Goal: Task Accomplishment & Management: Manage account settings

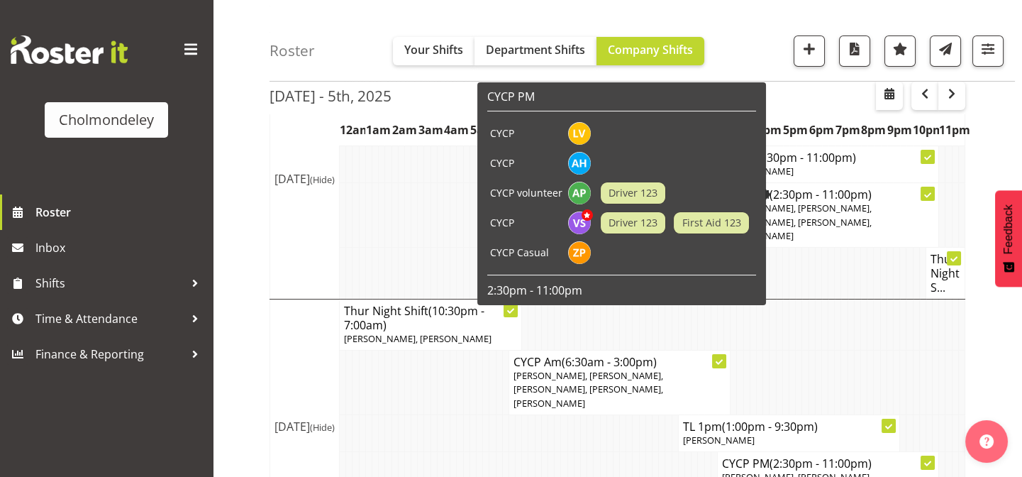
scroll to position [245, 0]
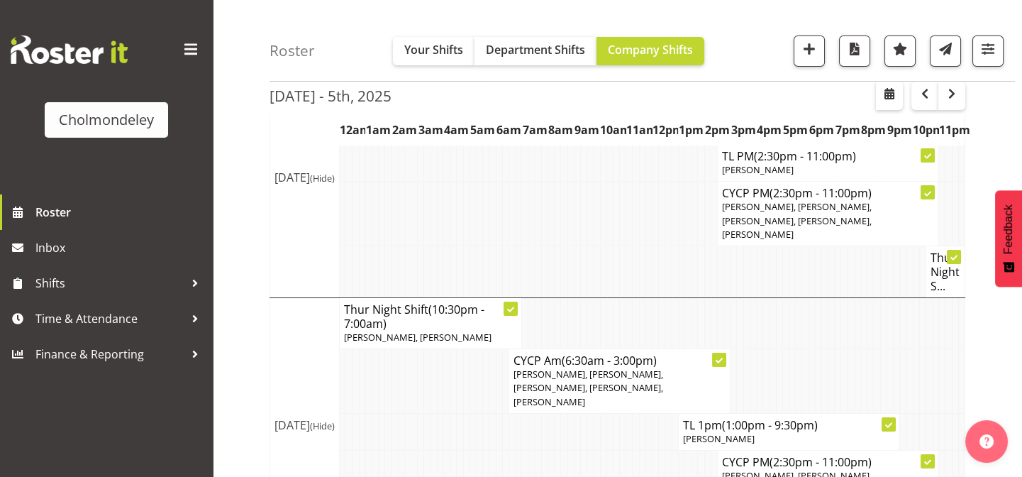
click at [1007, 145] on div "[DATE] - 5th, [DATE] - [DATE] [DATE] Day Week Fortnight Month calendar Month Ag…" at bounding box center [646, 370] width 753 height 970
click at [997, 118] on div "[DATE] - 5th, [DATE] - [DATE] [DATE] Day Week Fortnight Month calendar Month Ag…" at bounding box center [646, 370] width 753 height 970
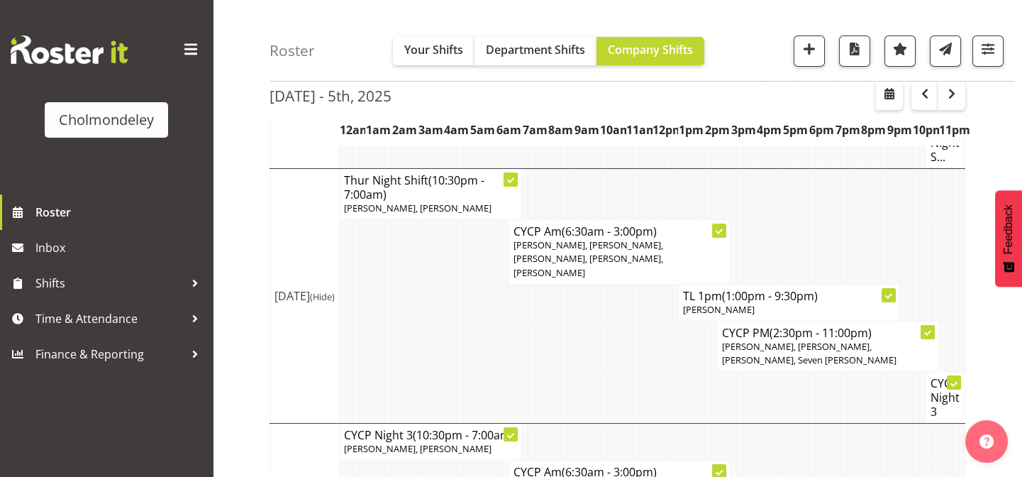
click at [1004, 149] on div "[DATE] - 5th, [DATE] - [DATE] [DATE] Day Week Fortnight Month calendar Month Ag…" at bounding box center [646, 241] width 753 height 970
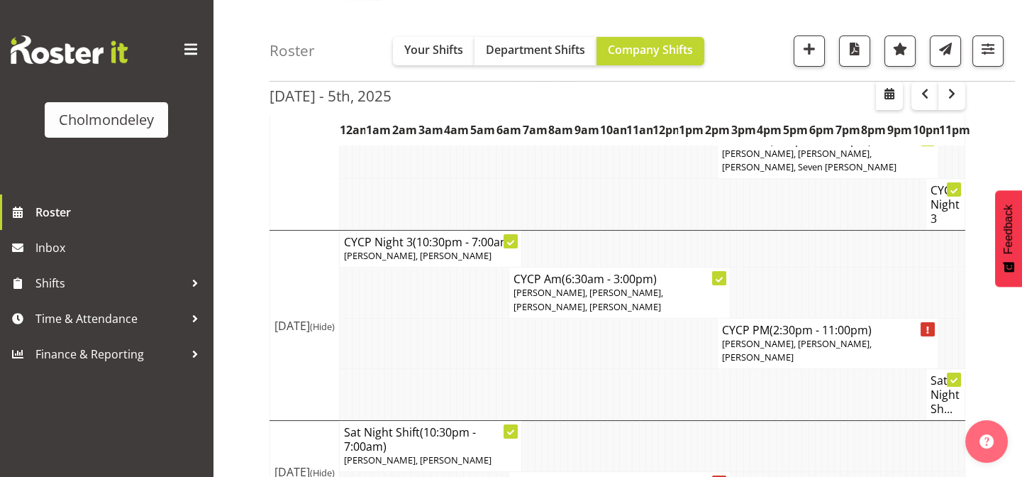
scroll to position [582, 0]
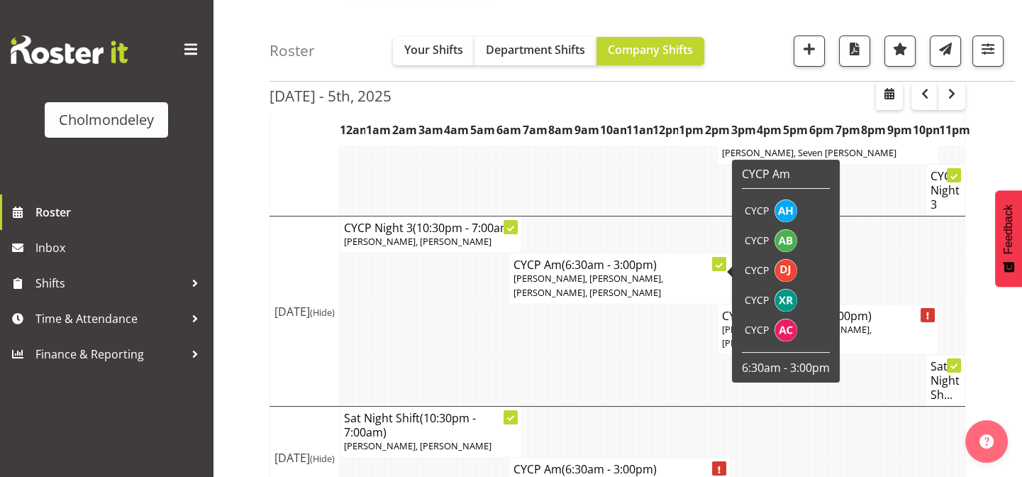
click at [997, 160] on div "[DATE] - 5th, [DATE] - [DATE] [DATE] Day Week Fortnight Month calendar Month Ag…" at bounding box center [646, 34] width 753 height 970
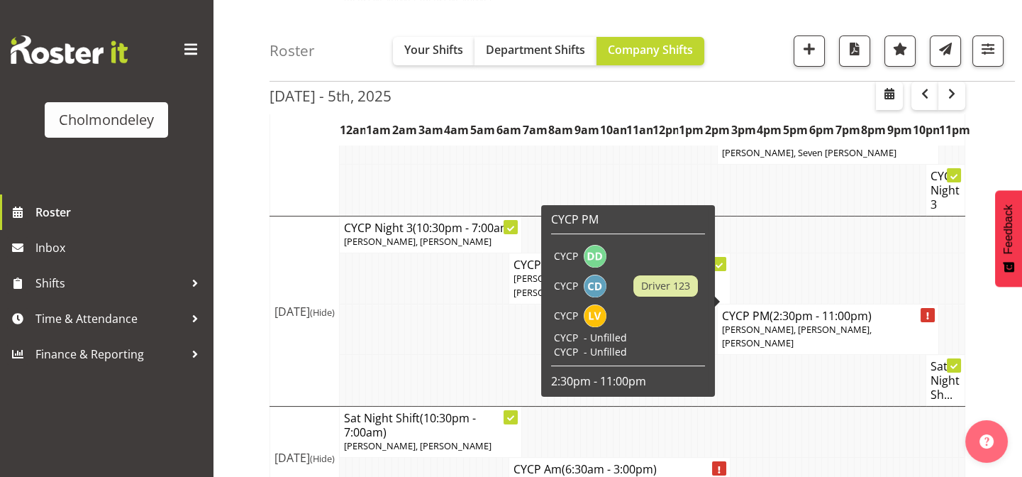
click at [1010, 149] on div "[DATE] - 5th, [DATE] - [DATE] [DATE] Day Week Fortnight Month calendar Month Ag…" at bounding box center [646, 34] width 753 height 970
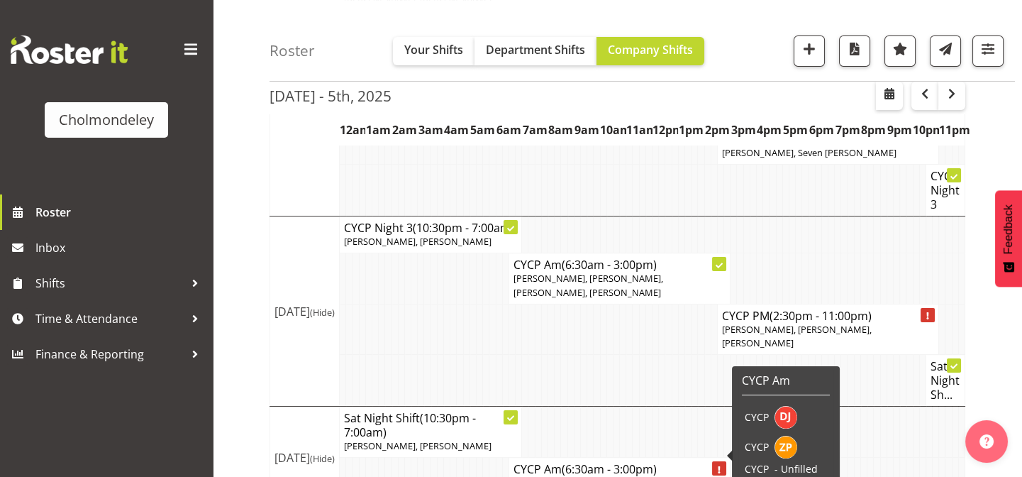
click at [993, 153] on div "[DATE] - 5th, [DATE] - [DATE] [DATE] Day Week Fortnight Month calendar Month Ag…" at bounding box center [646, 34] width 753 height 970
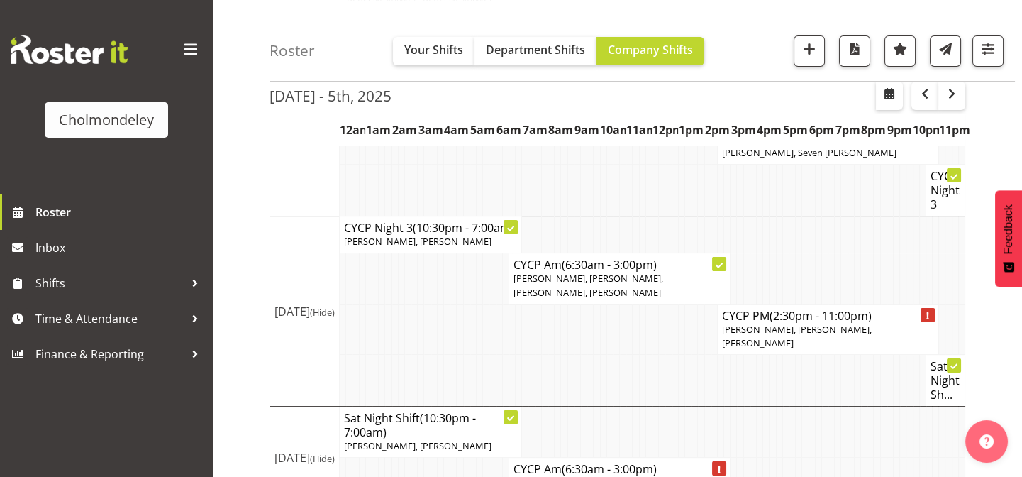
click at [1003, 174] on div "[DATE] - 5th, [DATE] - [DATE] [DATE] Day Week Fortnight Month calendar Month Ag…" at bounding box center [646, 34] width 753 height 970
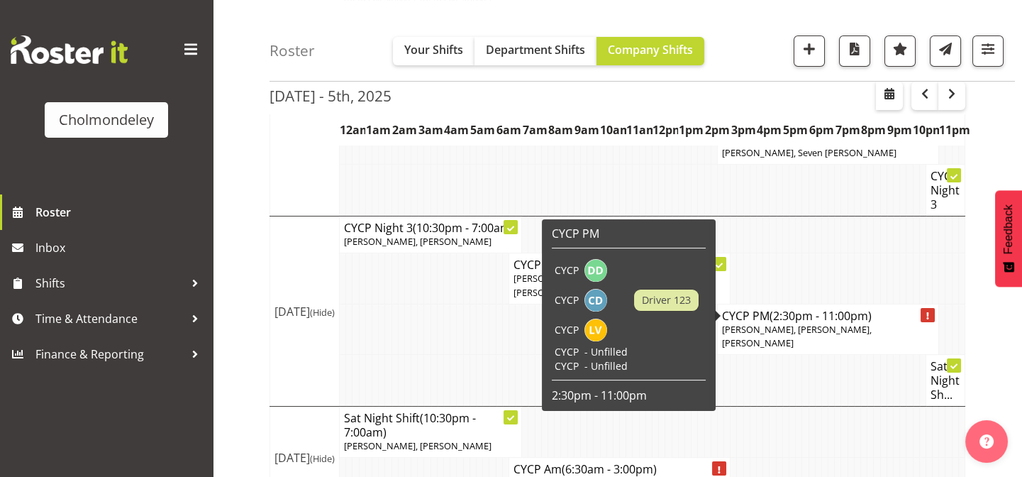
click at [1000, 145] on div "[DATE] - 5th, [DATE] - [DATE] [DATE] Day Week Fortnight Month calendar Month Ag…" at bounding box center [646, 34] width 753 height 970
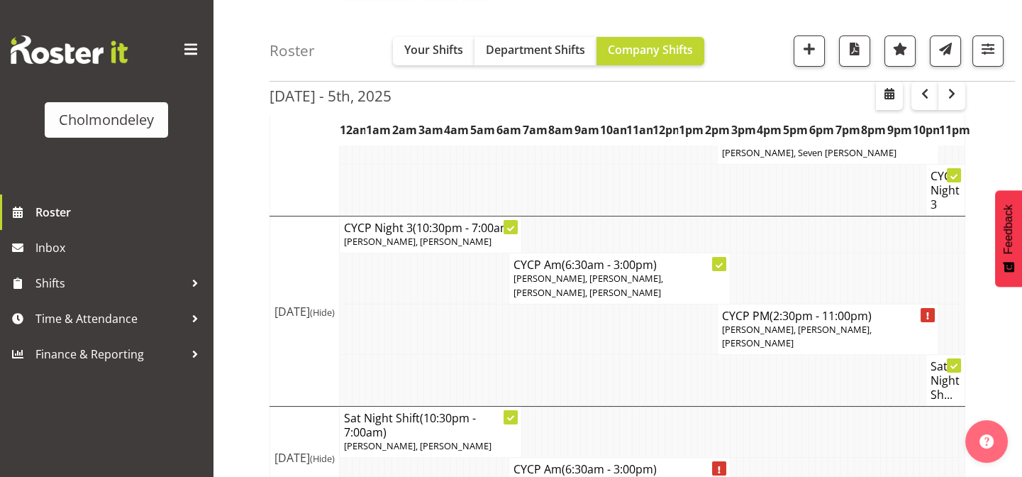
click at [972, 160] on div "[DATE] - 5th, [DATE] - [DATE] [DATE] Day Week Fortnight Month calendar Month Ag…" at bounding box center [646, 34] width 753 height 970
click at [985, 317] on div "[DATE] - 5th, [DATE] - [DATE] [DATE] Day Week Fortnight Month calendar Month Ag…" at bounding box center [646, 34] width 753 height 970
click at [1017, 112] on div "[DATE] - 5th, [DATE] - [DATE] [DATE] Day Week Fortnight Month calendar Month Ag…" at bounding box center [646, 34] width 753 height 970
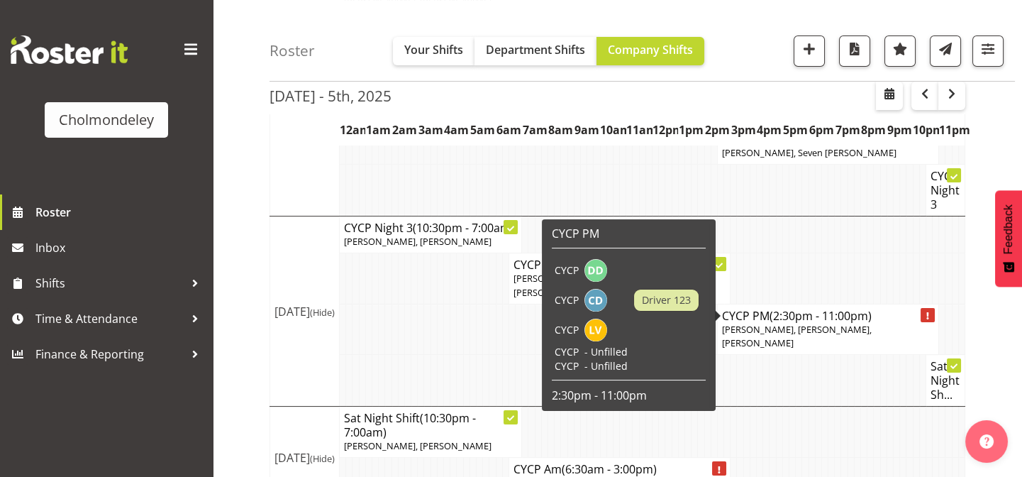
click at [999, 148] on div "[DATE] - 5th, [DATE] - [DATE] [DATE] Day Week Fortnight Month calendar Month Ag…" at bounding box center [646, 34] width 753 height 970
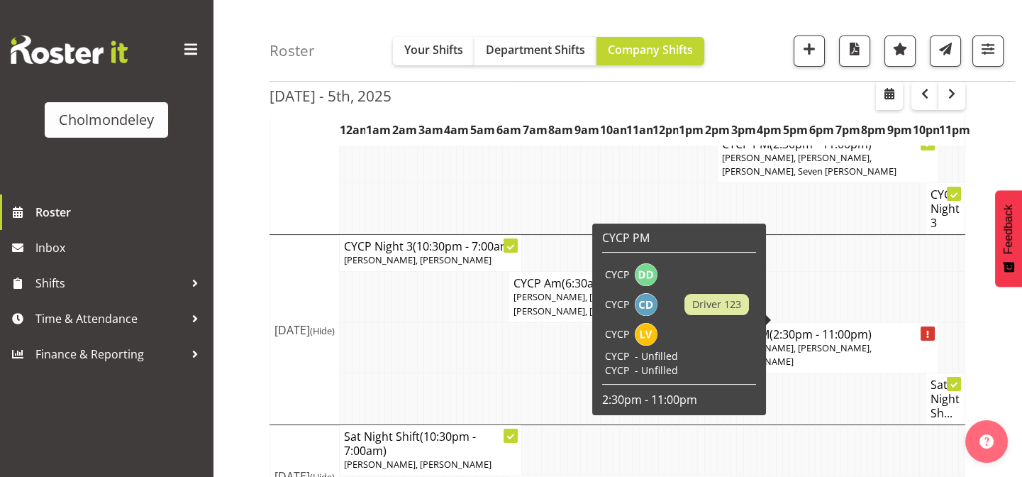
scroll to position [562, 0]
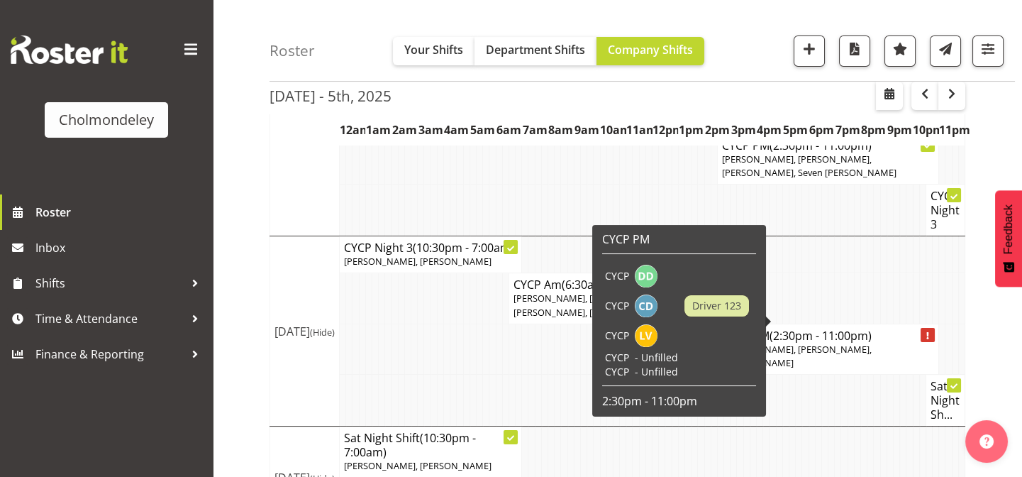
click at [993, 143] on div "[DATE] - 5th, [DATE] - [DATE] [DATE] Day Week Fortnight Month calendar Month Ag…" at bounding box center [646, 54] width 753 height 970
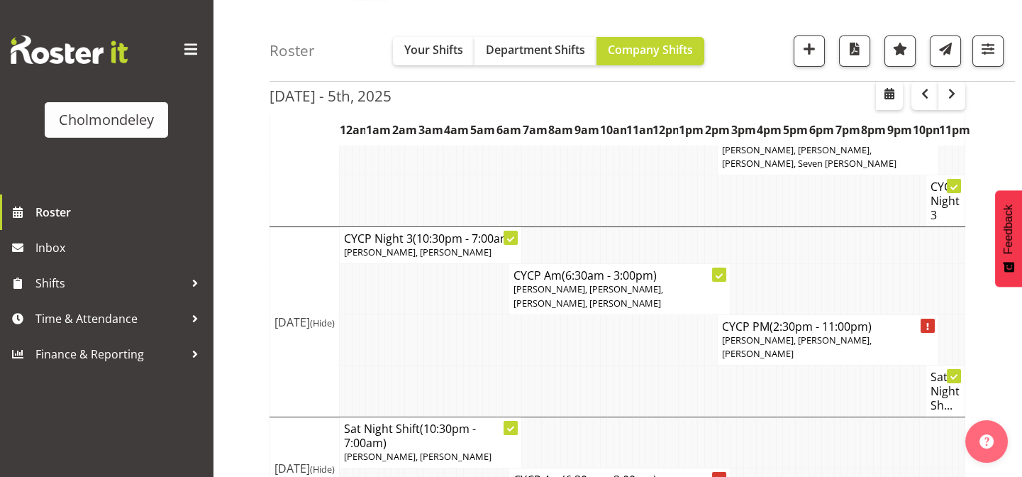
scroll to position [582, 0]
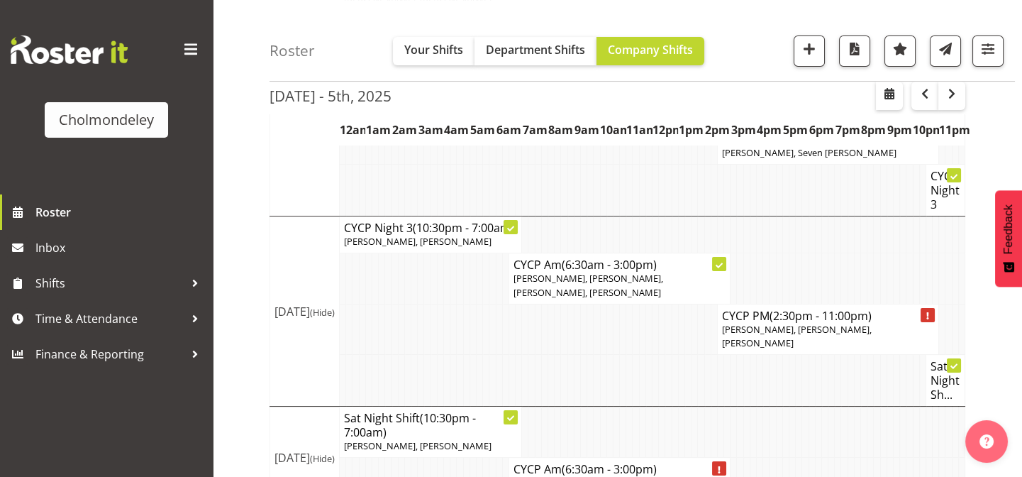
click at [1014, 157] on div "[DATE] - 5th, [DATE] - [DATE] [DATE] Day Week Fortnight Month calendar Month Ag…" at bounding box center [646, 34] width 753 height 970
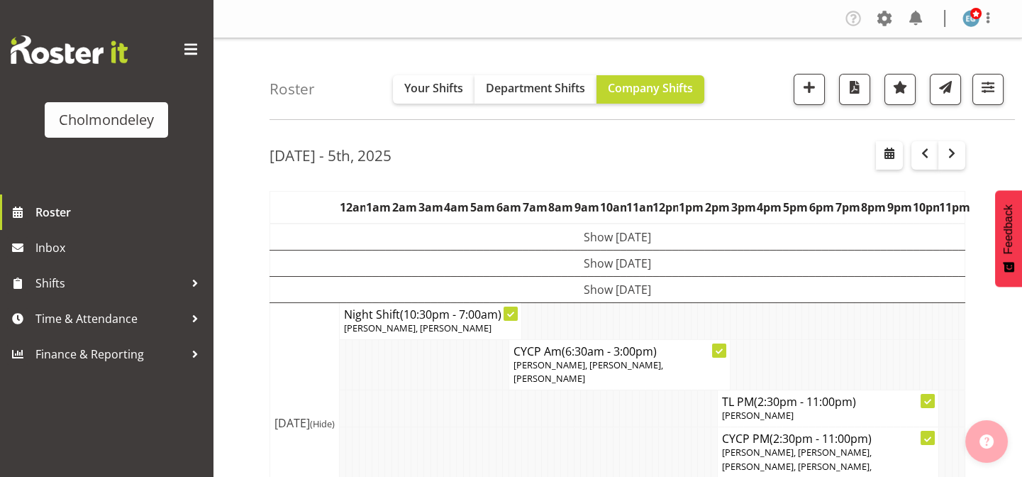
scroll to position [258, 0]
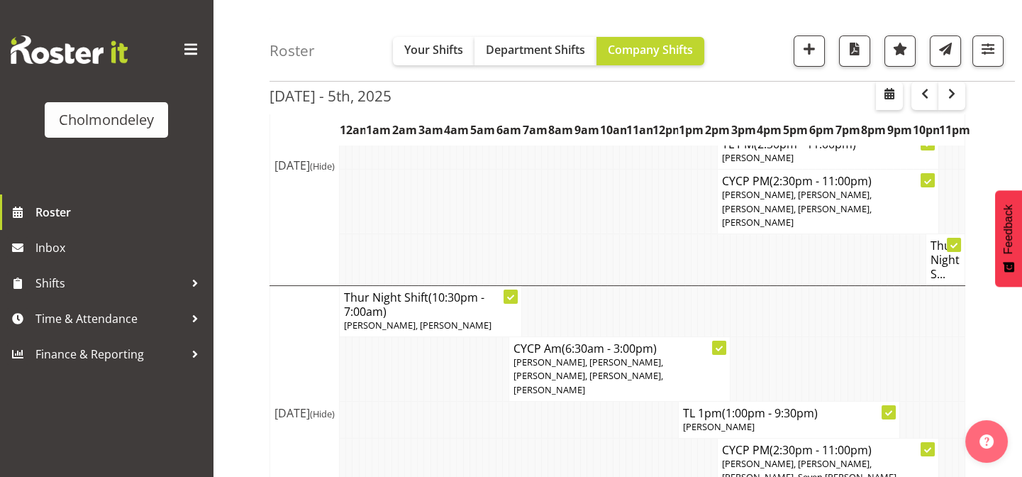
click at [993, 155] on div "[DATE] - 5th, [DATE] - [DATE] [DATE] Day Week Fortnight Month calendar Month Ag…" at bounding box center [646, 358] width 753 height 970
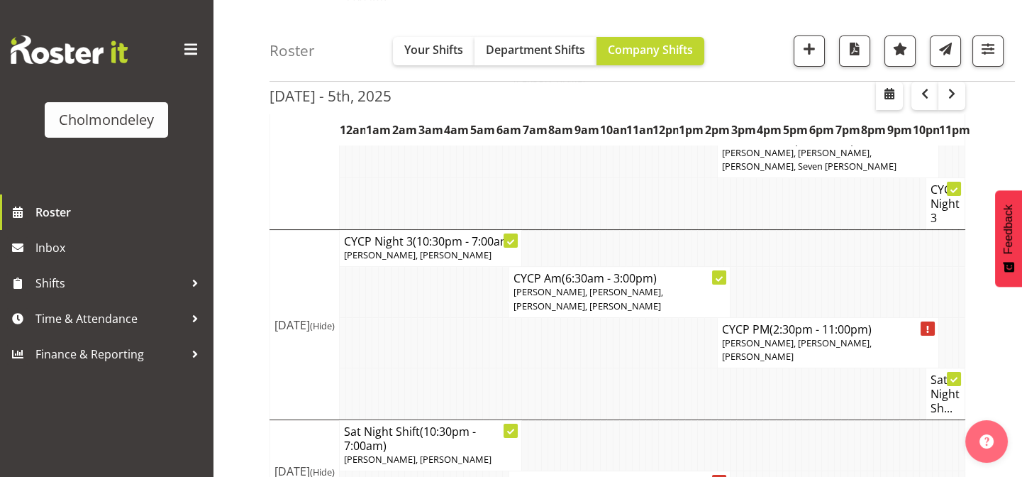
scroll to position [582, 0]
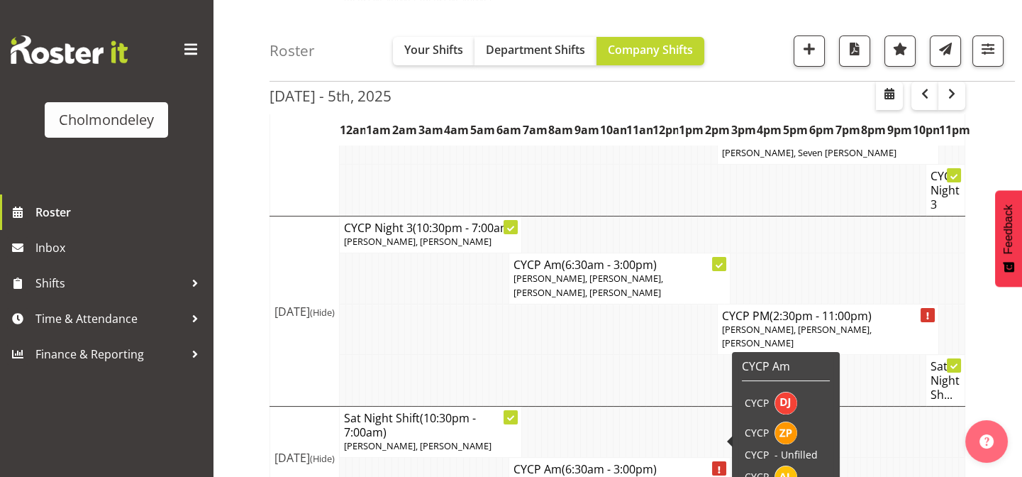
click at [1017, 361] on div "[DATE] - 5th, [DATE] - [DATE] [DATE] Day Week Fortnight Month calendar Month Ag…" at bounding box center [646, 34] width 753 height 970
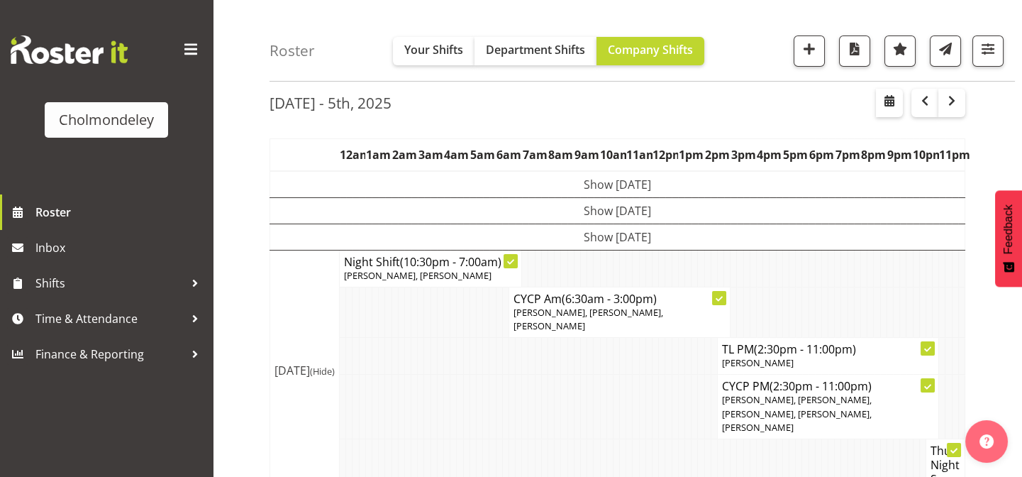
scroll to position [0, 0]
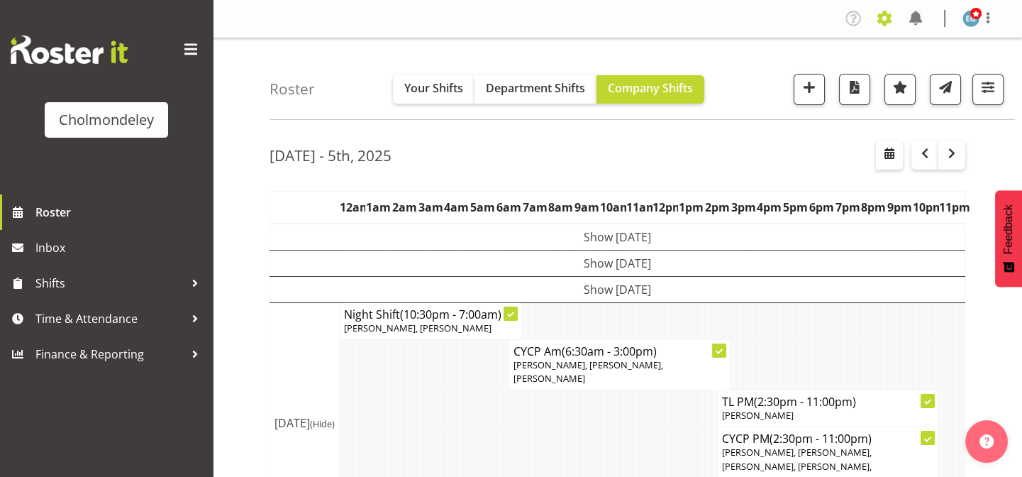
click at [887, 22] on span at bounding box center [884, 18] width 23 height 23
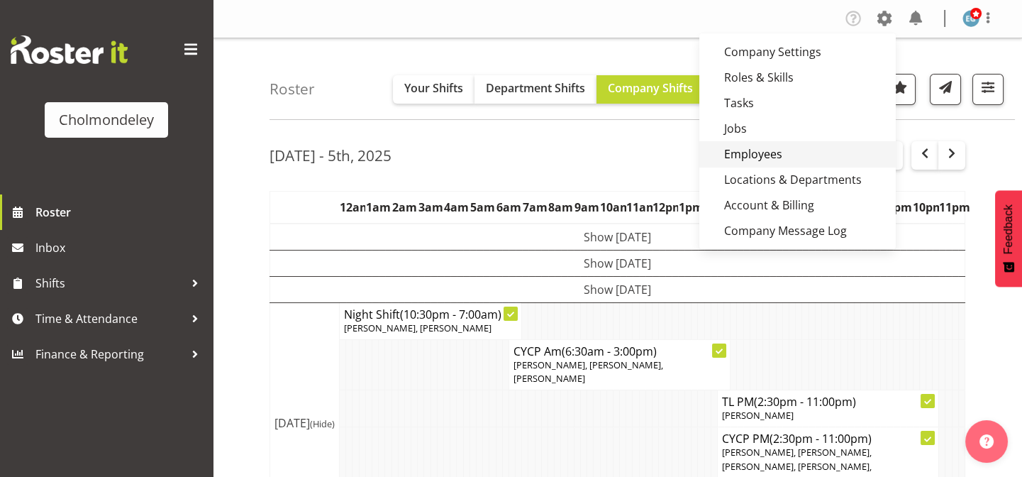
click at [802, 147] on link "Employees" at bounding box center [797, 154] width 197 height 26
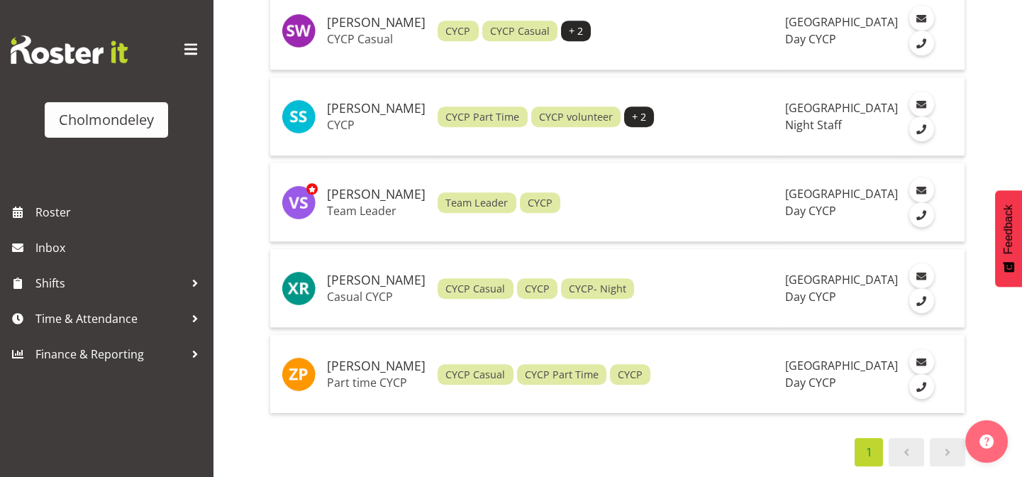
scroll to position [2947, 0]
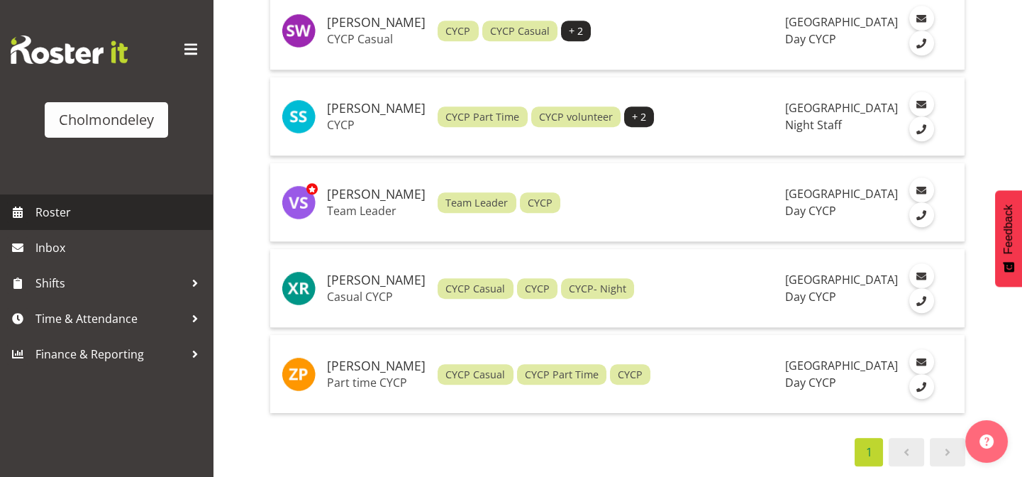
click at [63, 214] on span "Roster" at bounding box center [120, 211] width 170 height 21
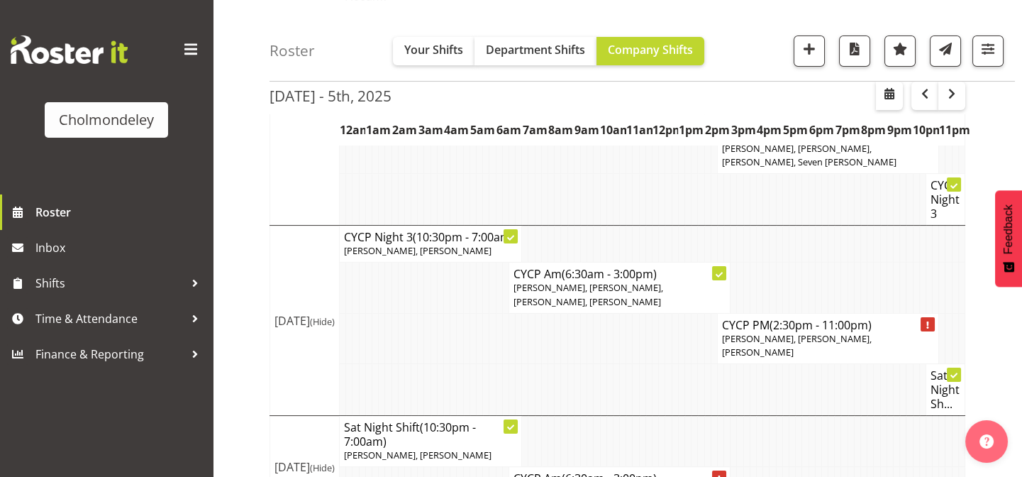
scroll to position [582, 0]
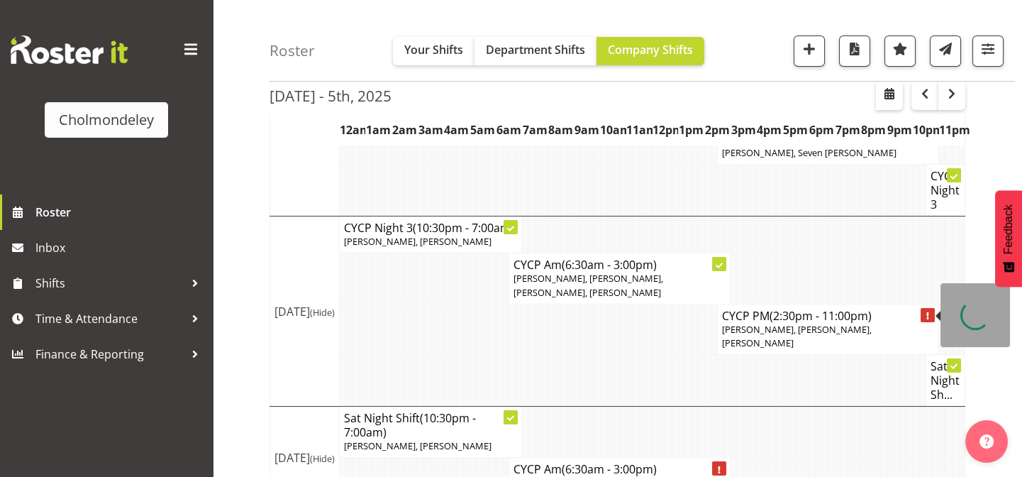
click at [991, 182] on div "[DATE] - 5th, [DATE] - [DATE] [DATE] Day Week Fortnight Month calendar Month Ag…" at bounding box center [646, 34] width 753 height 970
click at [974, 207] on div "[DATE] - 5th, [DATE] - [DATE] [DATE] Day Week Fortnight Month calendar Month Ag…" at bounding box center [646, 34] width 753 height 970
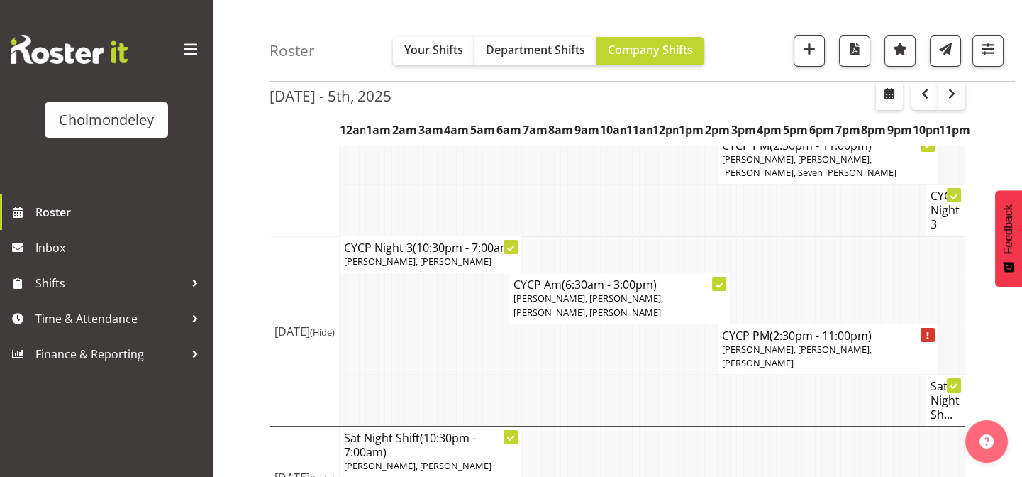
scroll to position [578, 0]
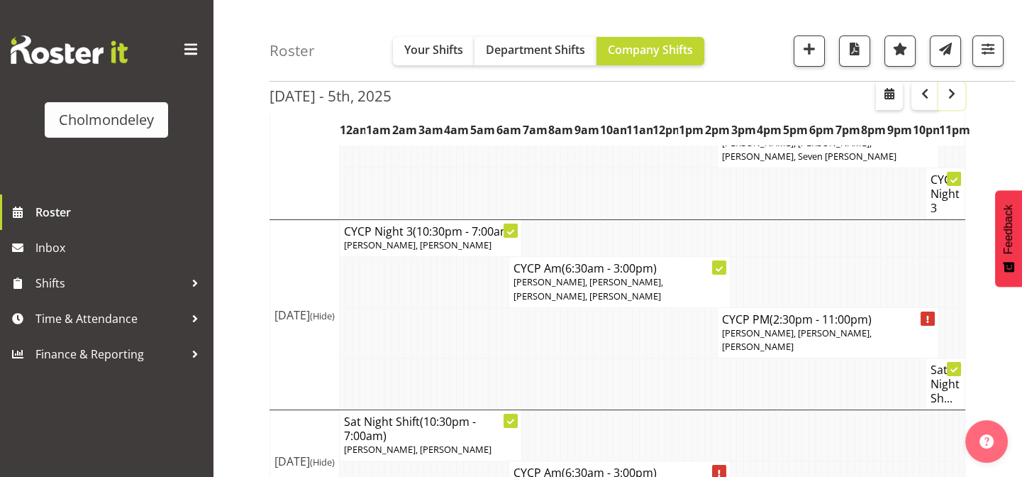
drag, startPoint x: 955, startPoint y: 95, endPoint x: 987, endPoint y: 99, distance: 32.1
click at [955, 94] on span "button" at bounding box center [952, 93] width 17 height 17
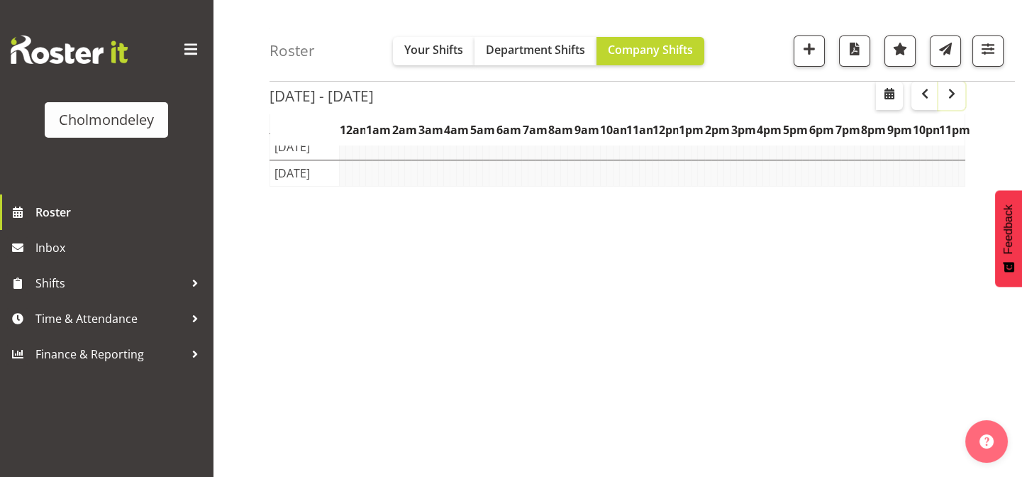
scroll to position [221, 0]
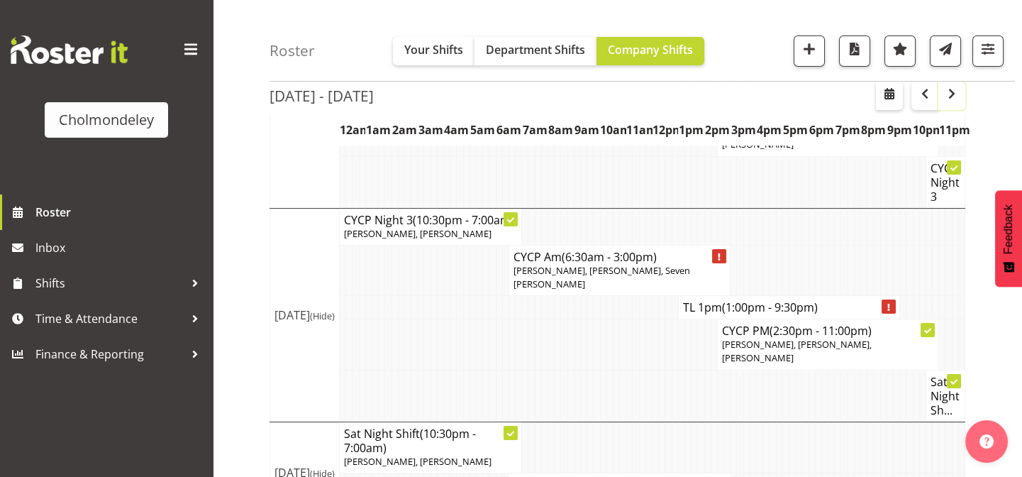
scroll to position [788, 0]
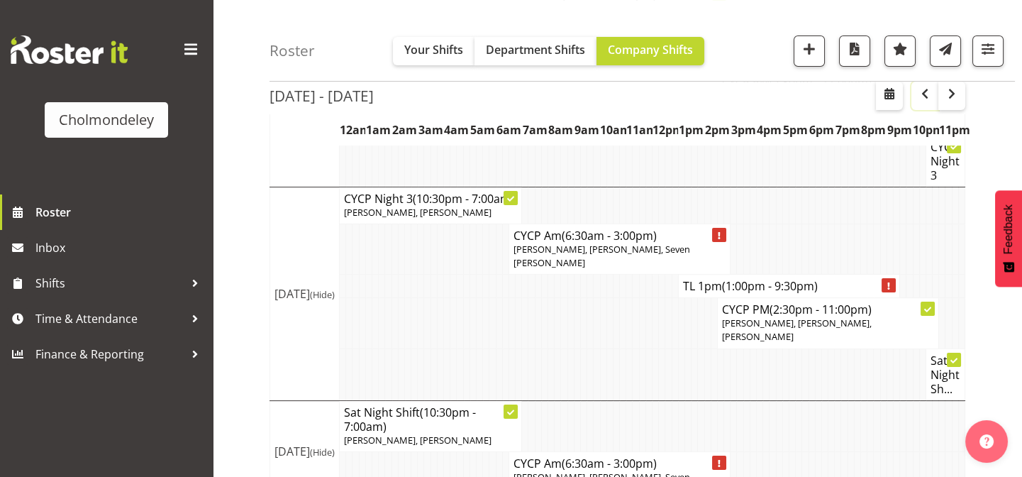
click at [915, 99] on button "button" at bounding box center [925, 96] width 27 height 28
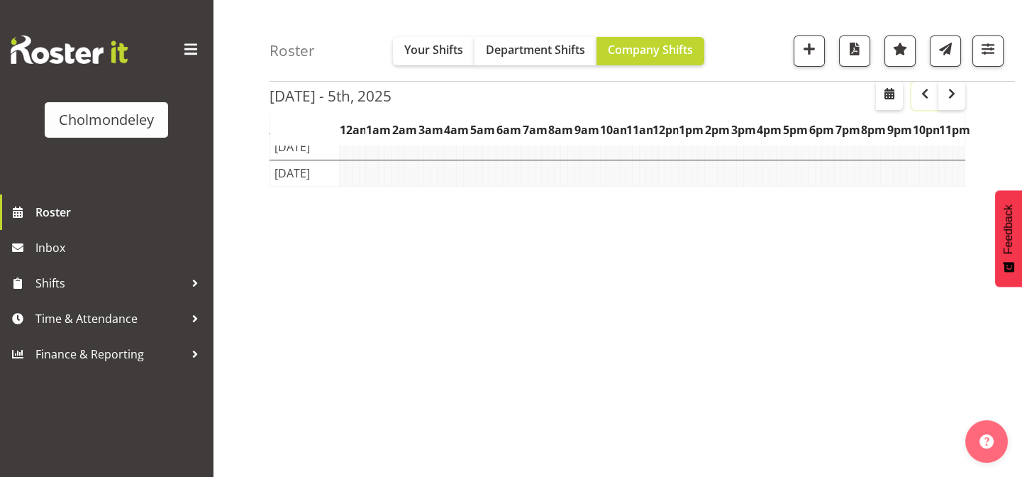
scroll to position [221, 0]
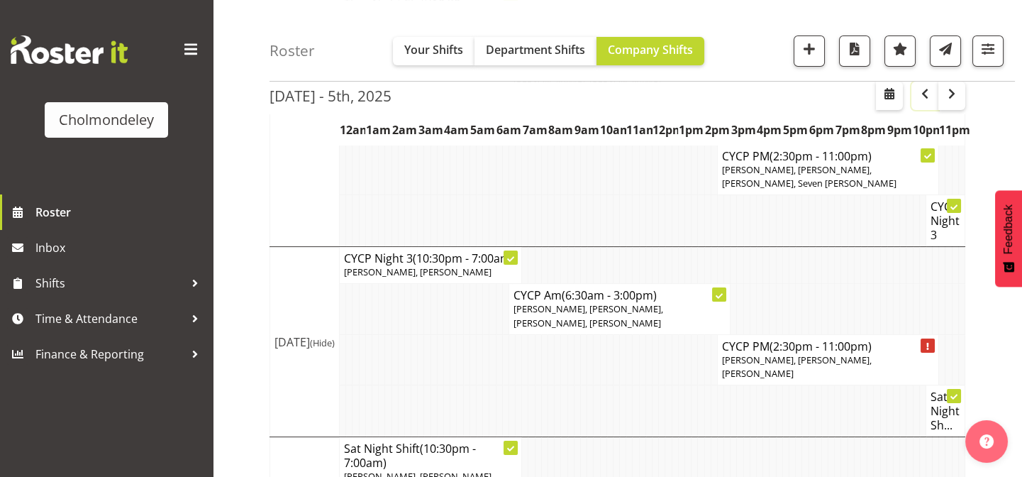
scroll to position [582, 0]
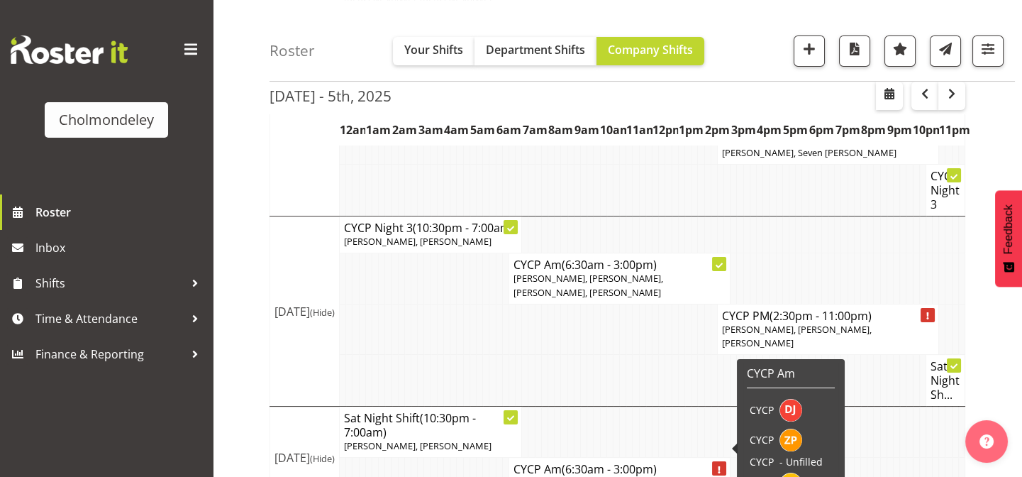
drag, startPoint x: 501, startPoint y: 454, endPoint x: 712, endPoint y: 459, distance: 210.8
click at [712, 459] on tr "CYCP Am (6:30am - 3:00pm) Danielle Jeffery, Zoe Palmer, Alexandra Landolt" at bounding box center [617, 483] width 695 height 50
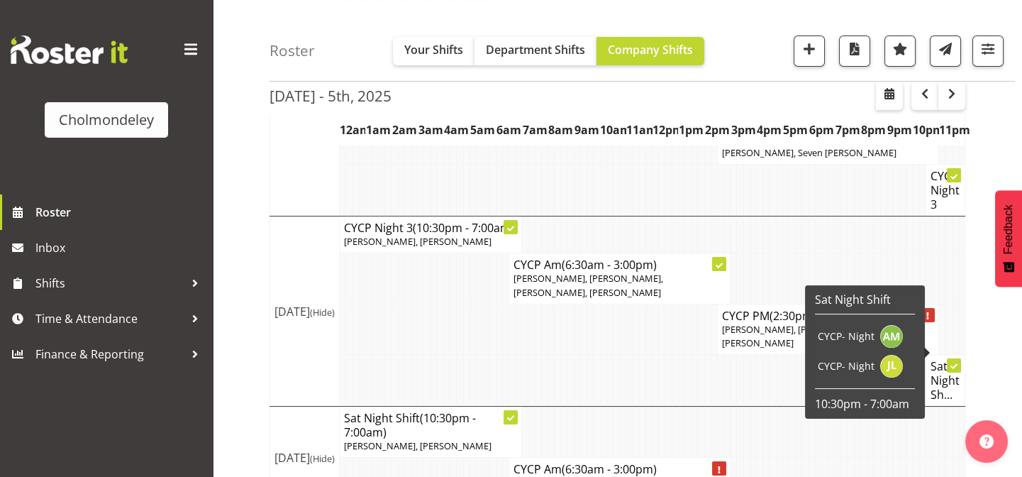
click at [988, 363] on div "[DATE] - 5th, [DATE] - [DATE] [DATE] Day Week Fortnight Month calendar Month Ag…" at bounding box center [646, 34] width 753 height 970
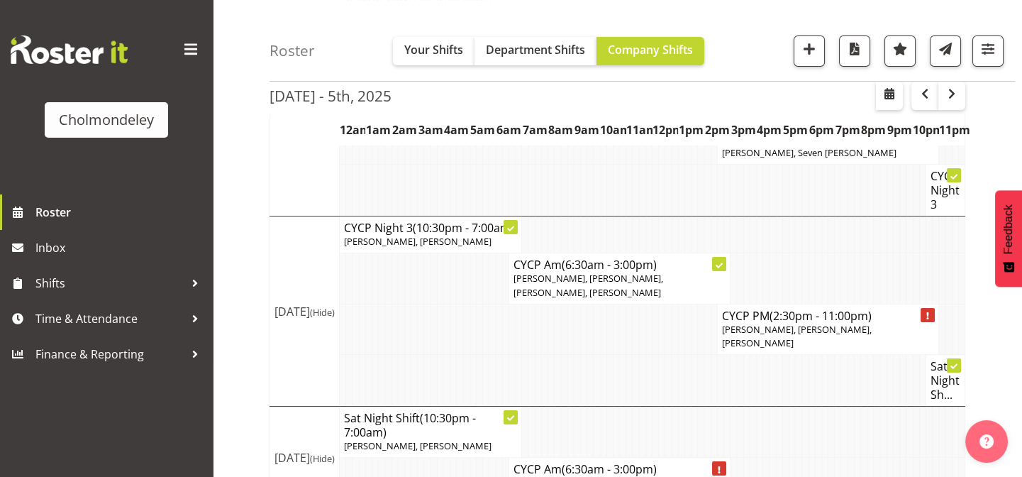
drag, startPoint x: 728, startPoint y: 460, endPoint x: 497, endPoint y: 429, distance: 232.7
click at [497, 458] on tr "CYCP Am (6:30am - 3:00pm) Danielle Jeffery, Zoe Palmer, Alexandra Landolt" at bounding box center [617, 483] width 695 height 50
click at [1009, 372] on div "[DATE] - 5th, [DATE] - [DATE] [DATE] Day Week Fortnight Month calendar Month Ag…" at bounding box center [646, 34] width 753 height 970
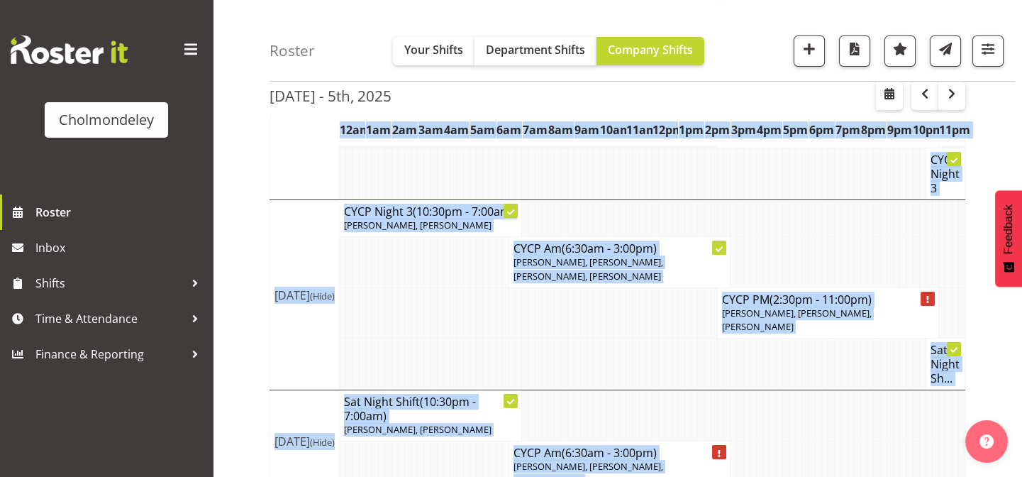
drag, startPoint x: 719, startPoint y: 460, endPoint x: 502, endPoint y: 455, distance: 216.4
click at [502, 455] on tr "CYCP Am (6:30am - 3:00pm) Danielle Jeffery, Zoe Palmer, Alexandra Landolt" at bounding box center [617, 466] width 695 height 50
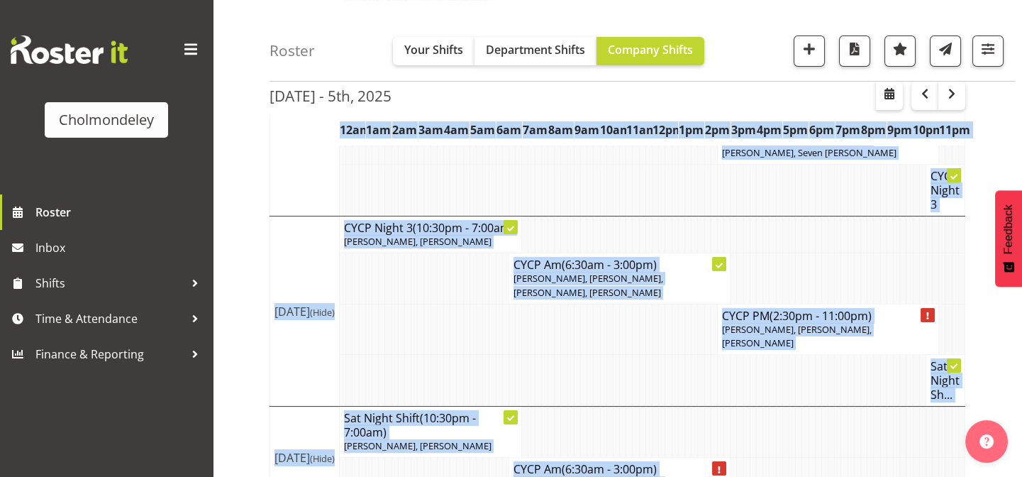
click at [990, 354] on div "[DATE] - 5th, [DATE] - [DATE] [DATE] Day Week Fortnight Month calendar Month Ag…" at bounding box center [646, 34] width 753 height 970
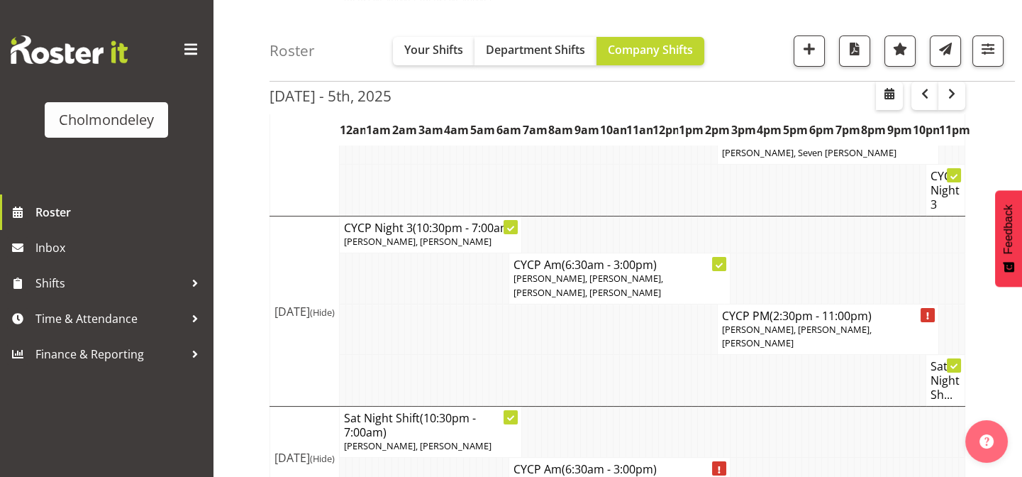
click at [1013, 357] on div "[DATE] - 5th, [DATE] - [DATE] [DATE] Day Week Fortnight Month calendar Month Ag…" at bounding box center [646, 34] width 753 height 970
click at [1005, 351] on div "[DATE] - 5th, [DATE] - [DATE] [DATE] Day Week Fortnight Month calendar Month Ag…" at bounding box center [646, 34] width 753 height 970
click at [947, 96] on span "button" at bounding box center [952, 93] width 17 height 17
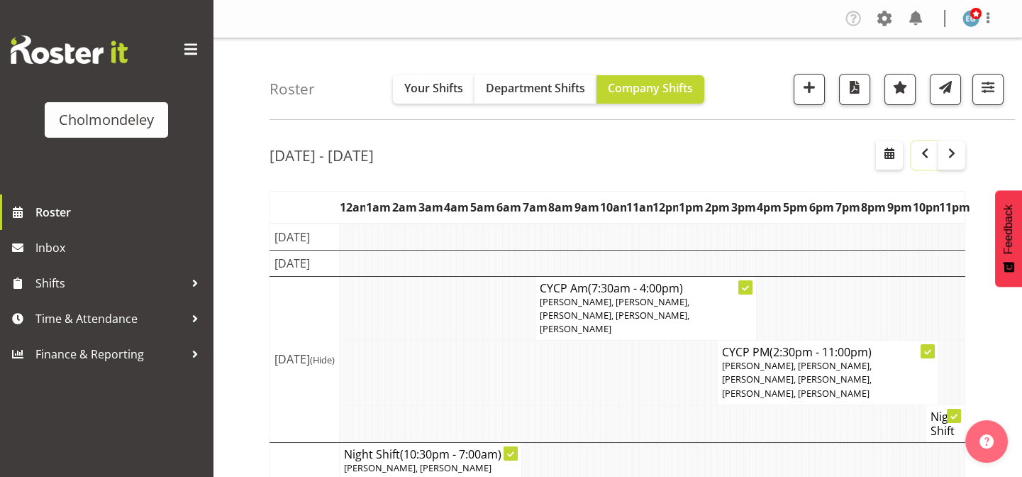
click at [925, 152] on span "button" at bounding box center [925, 153] width 17 height 17
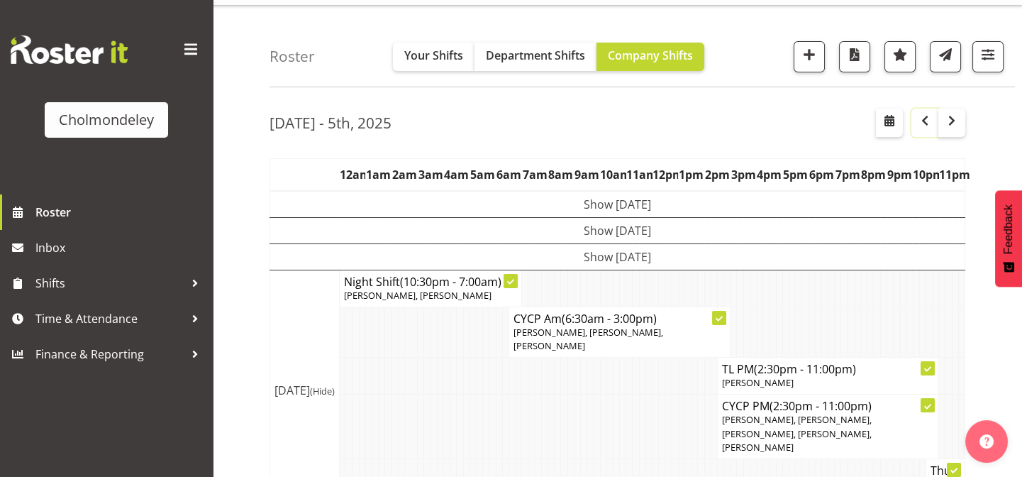
scroll to position [28, 0]
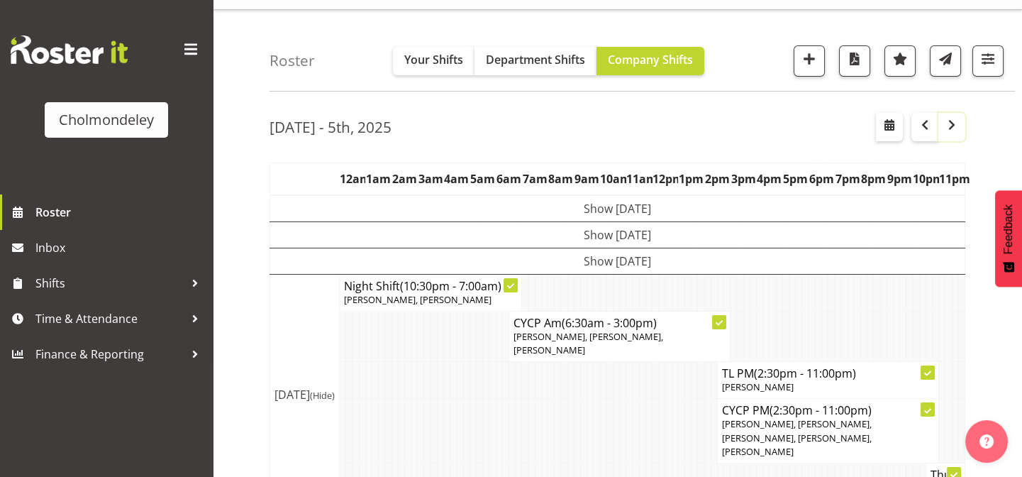
click at [957, 127] on span "button" at bounding box center [952, 124] width 17 height 17
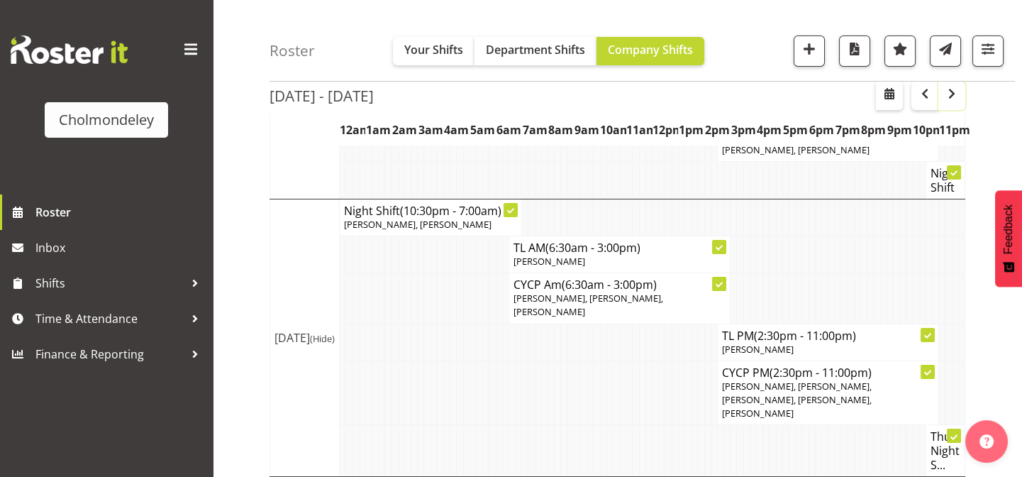
scroll to position [256, 0]
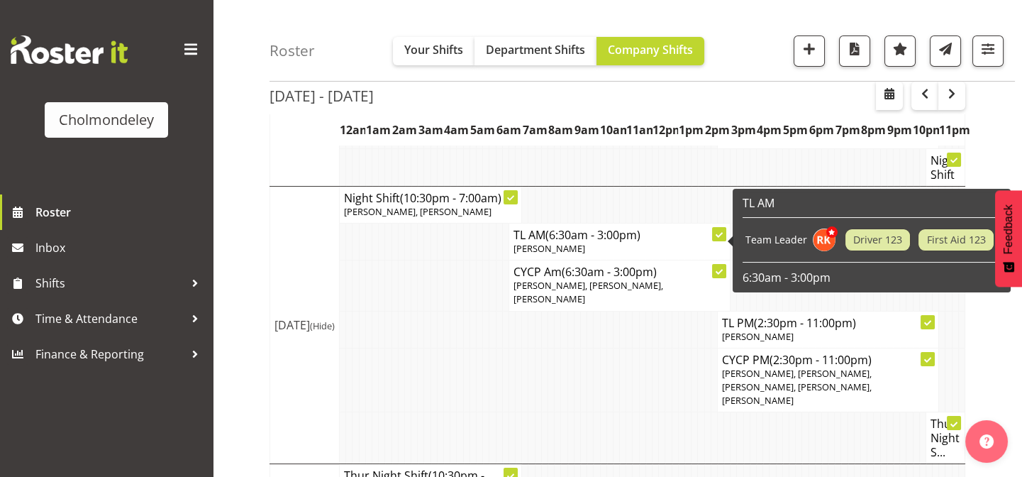
drag, startPoint x: 575, startPoint y: 255, endPoint x: 514, endPoint y: 259, distance: 61.9
click at [514, 255] on p "[PERSON_NAME]" at bounding box center [620, 248] width 212 height 13
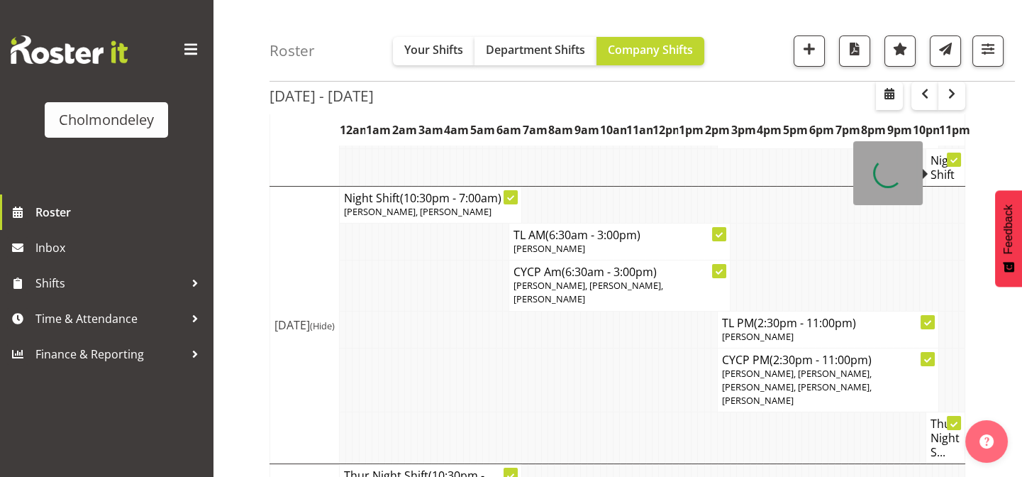
click at [984, 150] on div "Oct 6th - 12th, 2025 October 06 - 12, 2025 Today Day Week Fortnight Month calen…" at bounding box center [646, 459] width 753 height 1171
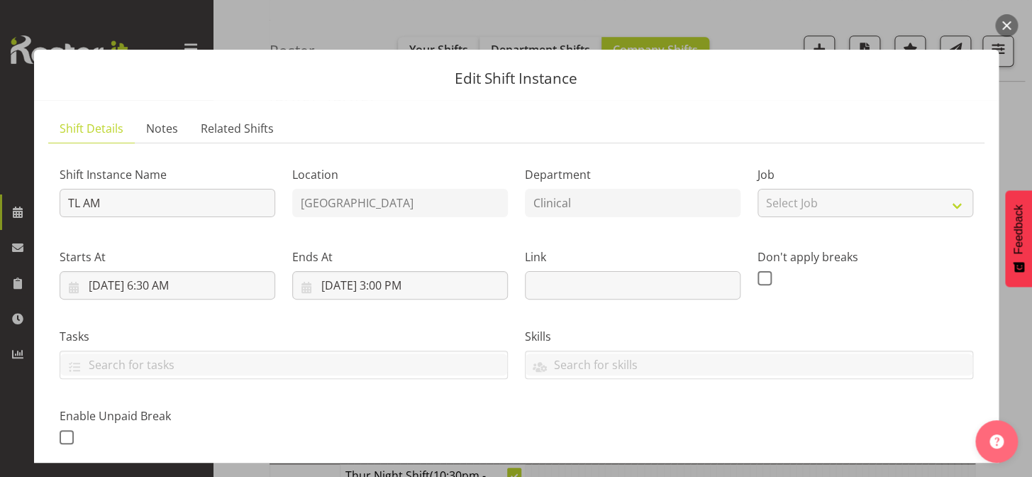
click at [1000, 23] on button "button" at bounding box center [1006, 25] width 23 height 23
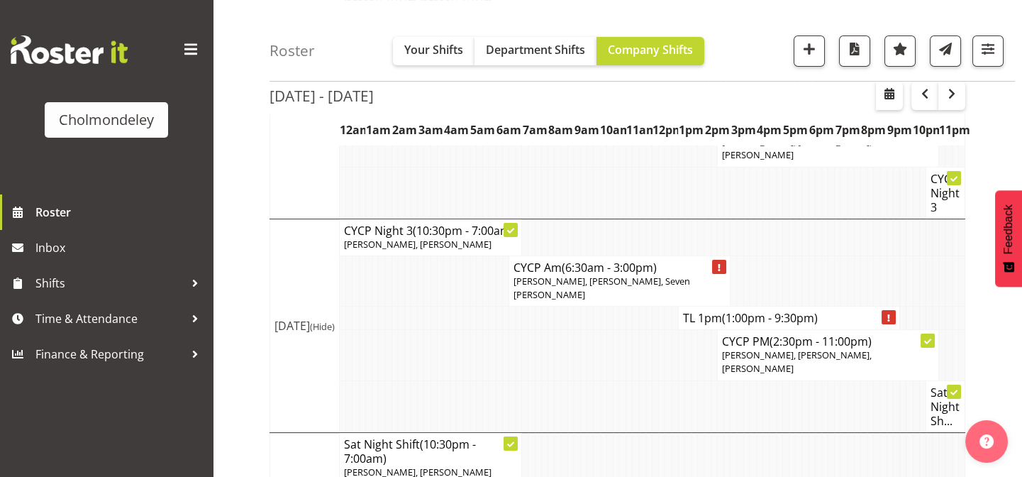
scroll to position [788, 0]
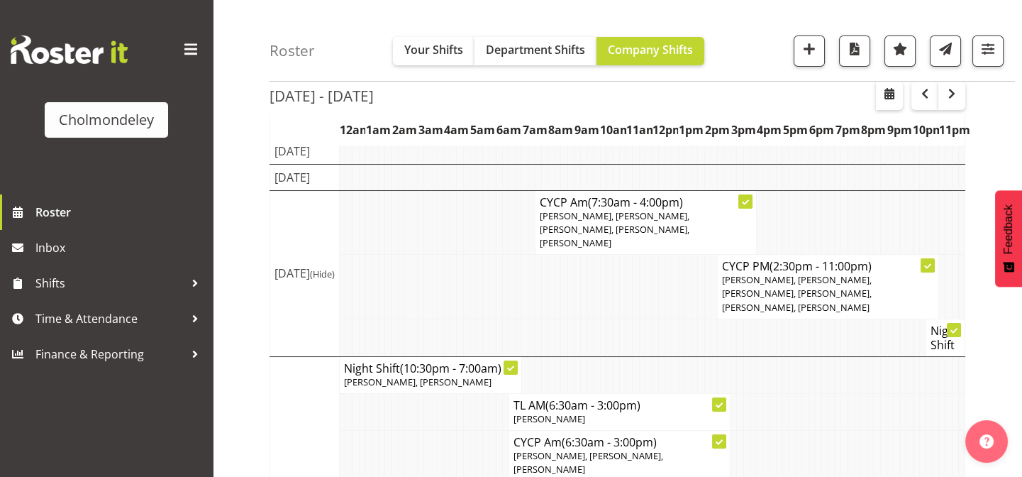
scroll to position [90, 0]
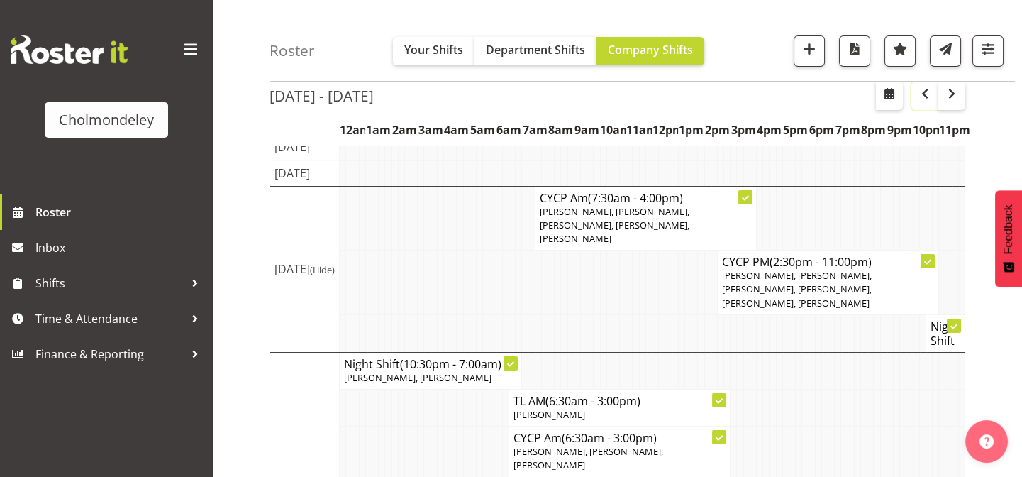
click at [921, 92] on span "button" at bounding box center [925, 93] width 17 height 17
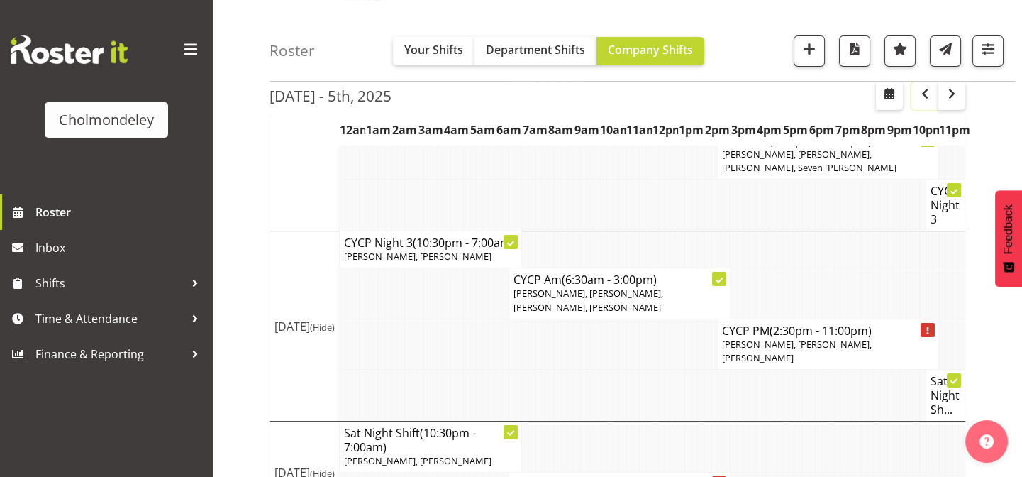
scroll to position [582, 0]
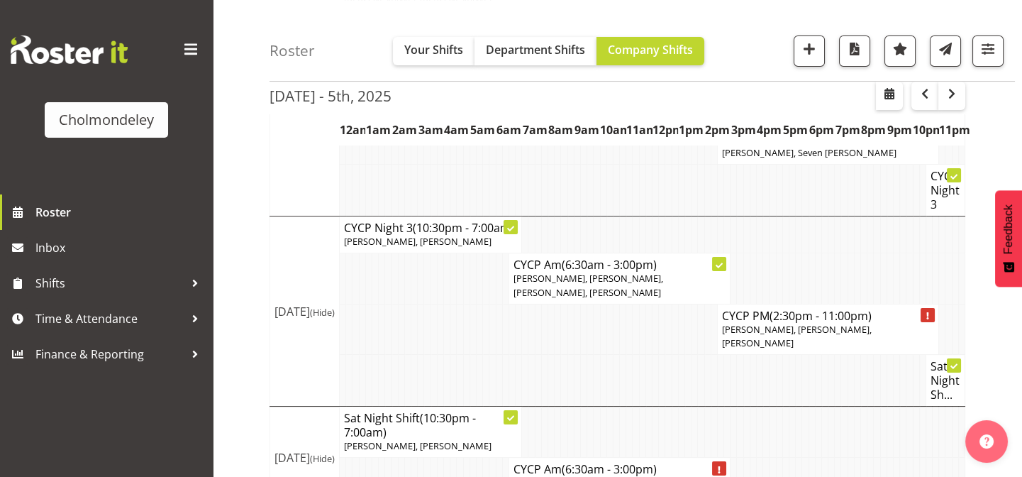
click at [990, 365] on div "[DATE] - 5th, [DATE] - [DATE] [DATE] Day Week Fortnight Month calendar Month Ag…" at bounding box center [646, 34] width 753 height 970
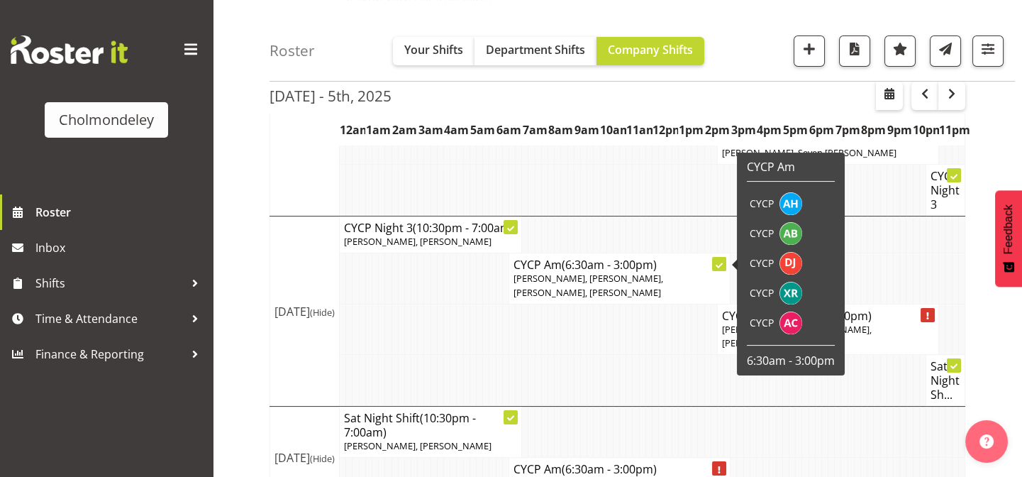
drag, startPoint x: 511, startPoint y: 265, endPoint x: 622, endPoint y: 280, distance: 111.8
click at [622, 280] on td "CYCP Am (6:30am - 3:00pm) Abigail Chessum, Xaia Reddy, Danielle Jeffery, Ally B…" at bounding box center [619, 278] width 221 height 50
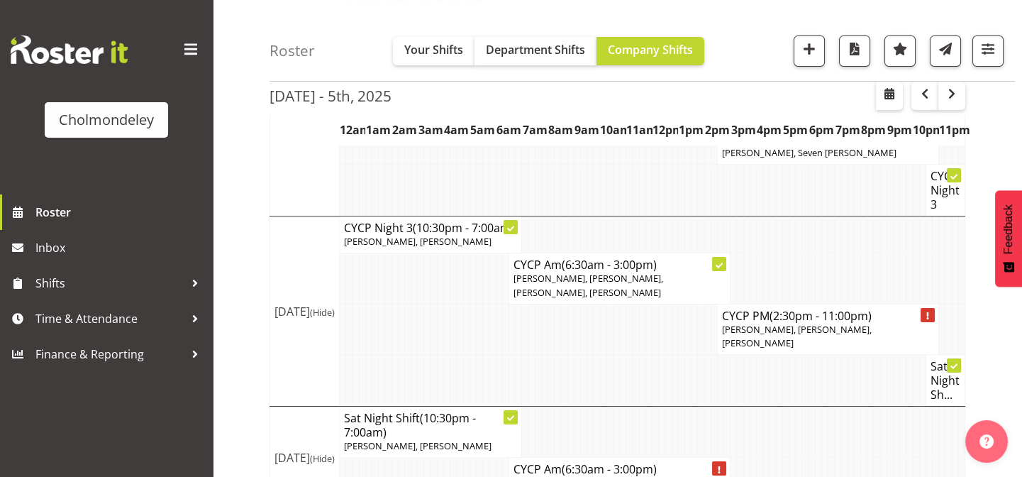
click at [615, 309] on td at bounding box center [616, 329] width 6 height 50
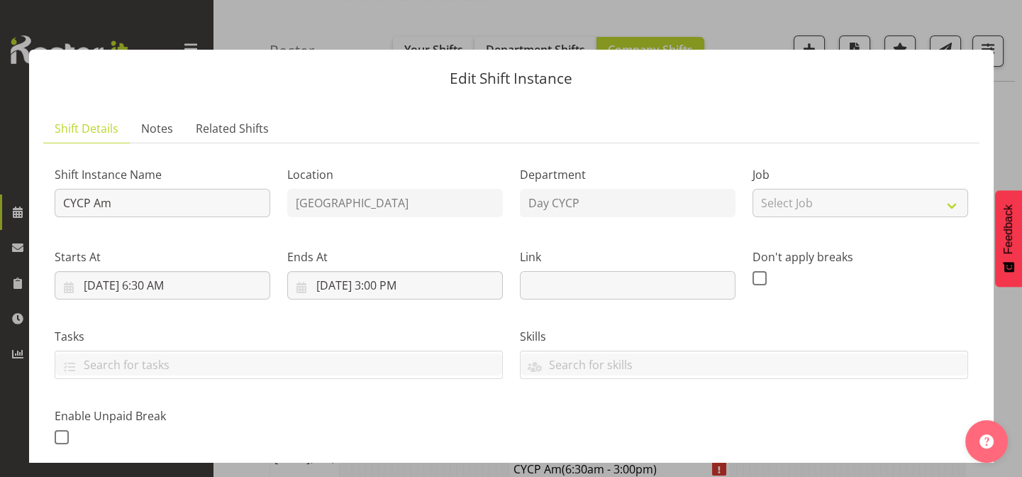
scroll to position [568, 0]
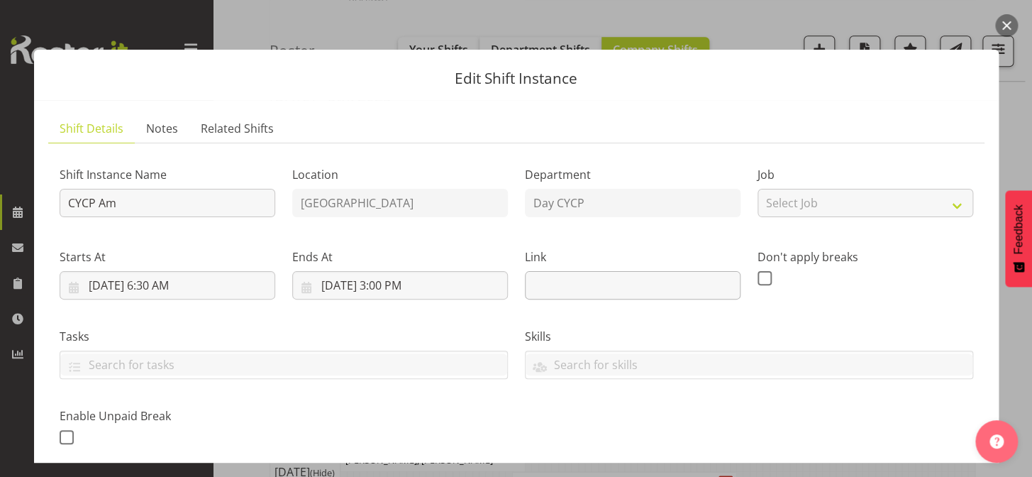
click at [624, 278] on div "Shift Instance Name CYCP Am Location Cholmondeley Children's Centre Department …" at bounding box center [516, 301] width 931 height 311
click at [1007, 28] on button "button" at bounding box center [1006, 25] width 23 height 23
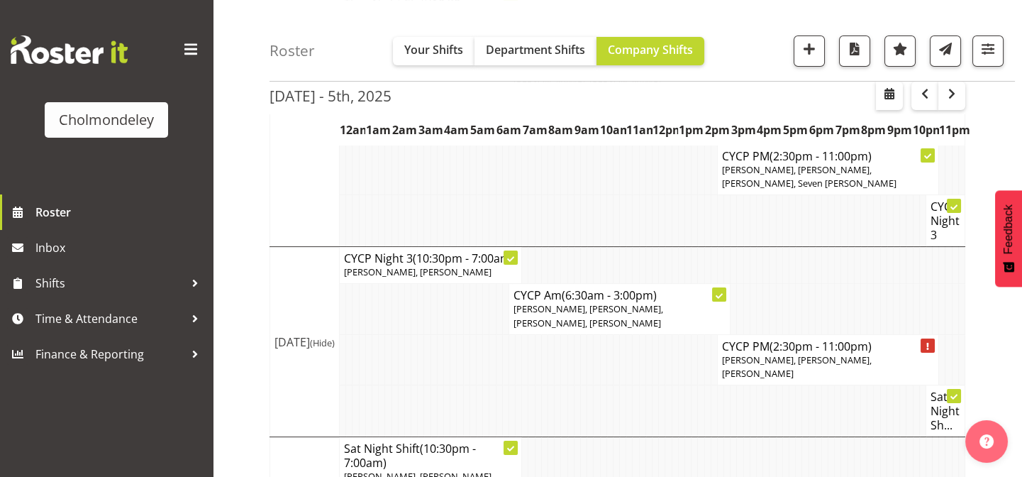
scroll to position [582, 0]
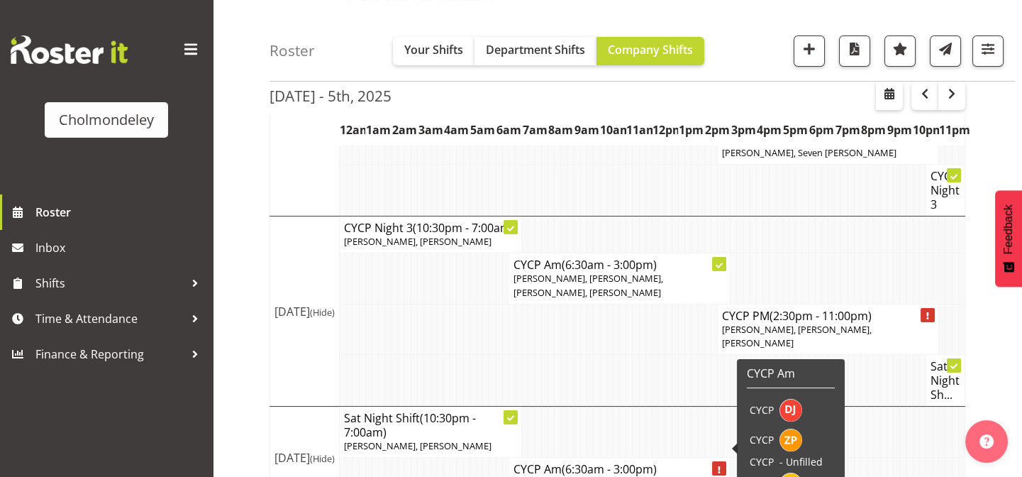
click at [721, 461] on div at bounding box center [719, 468] width 14 height 14
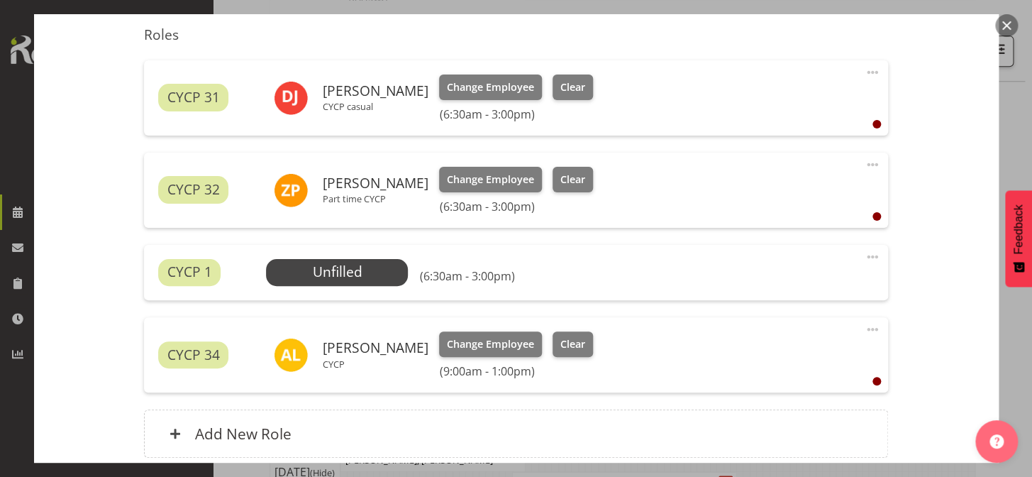
scroll to position [485, 0]
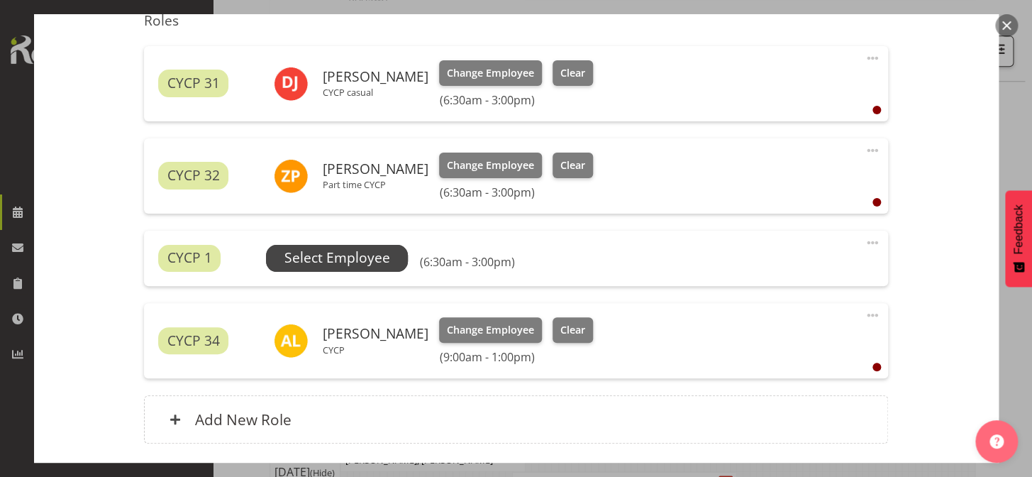
click at [390, 251] on span "Select Employee" at bounding box center [337, 258] width 142 height 27
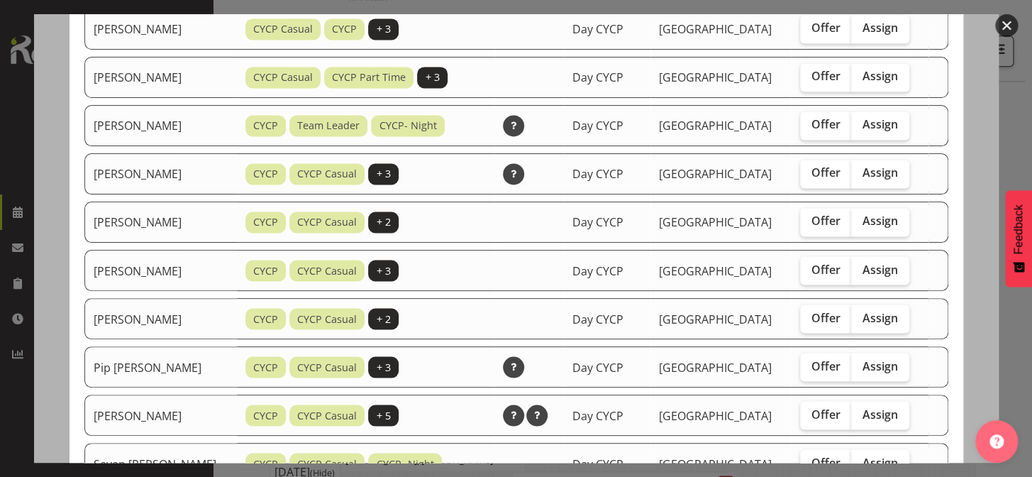
scroll to position [919, 0]
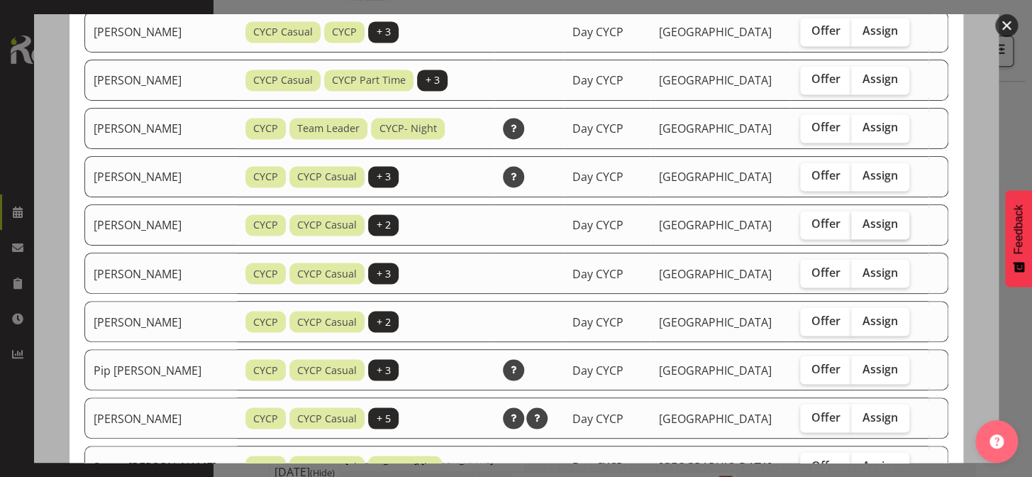
click at [882, 226] on span "Assign" at bounding box center [880, 223] width 35 height 14
click at [861, 226] on input "Assign" at bounding box center [855, 223] width 9 height 9
checkbox input "true"
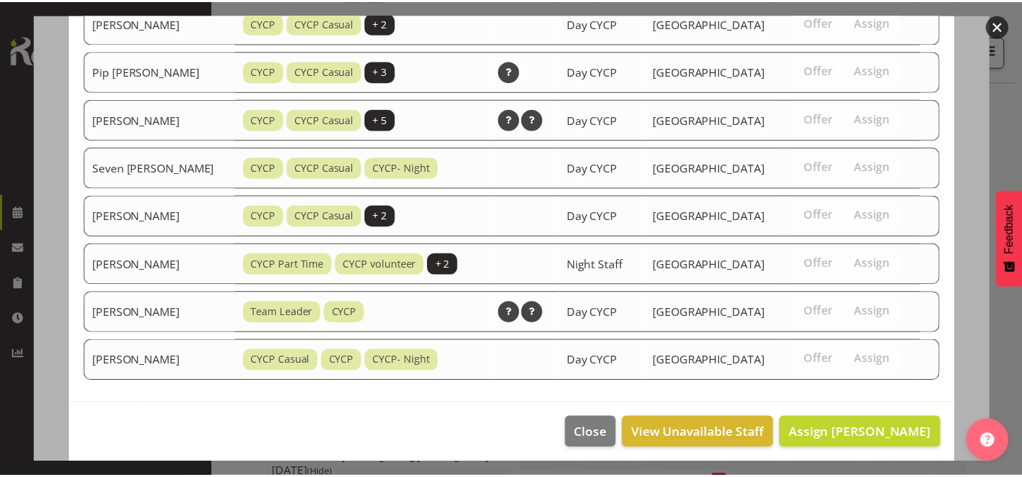
scroll to position [1220, 0]
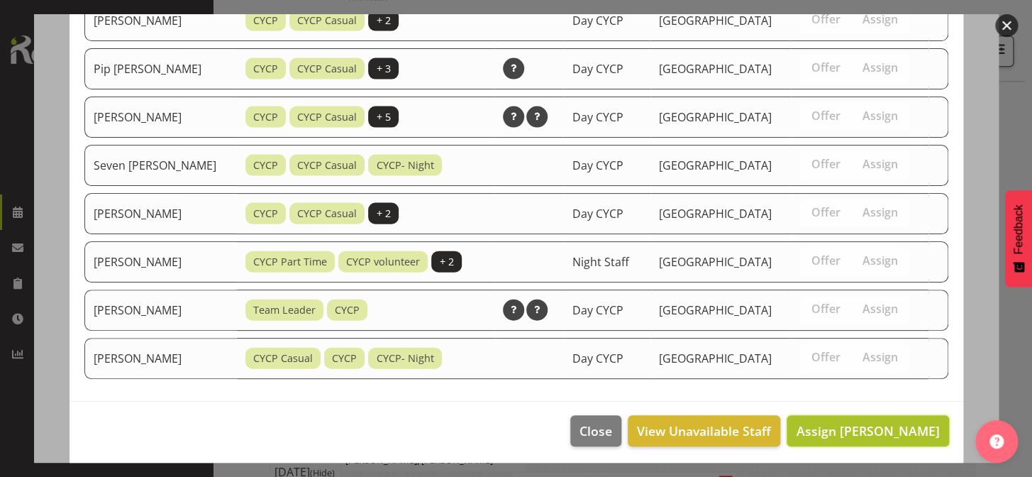
click at [873, 428] on span "Assign Lynne Veal" at bounding box center [867, 430] width 143 height 17
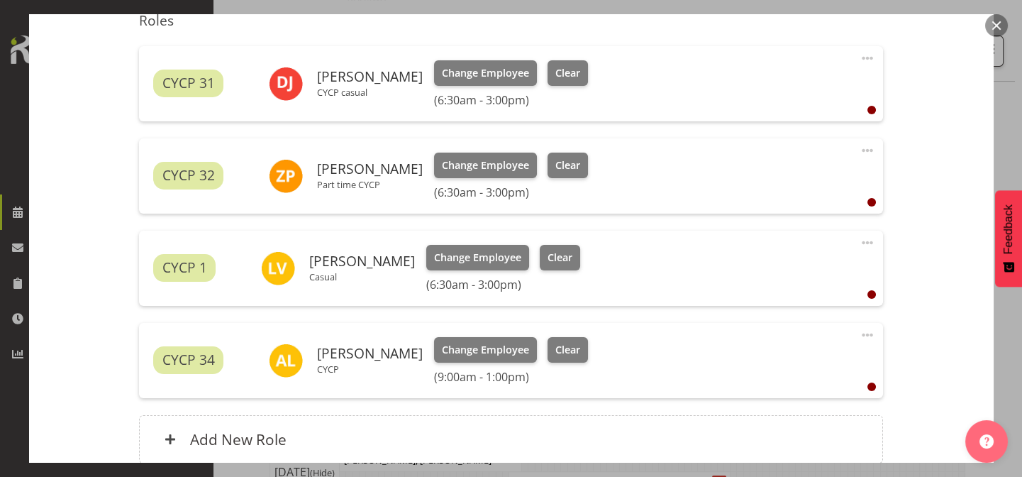
scroll to position [610, 0]
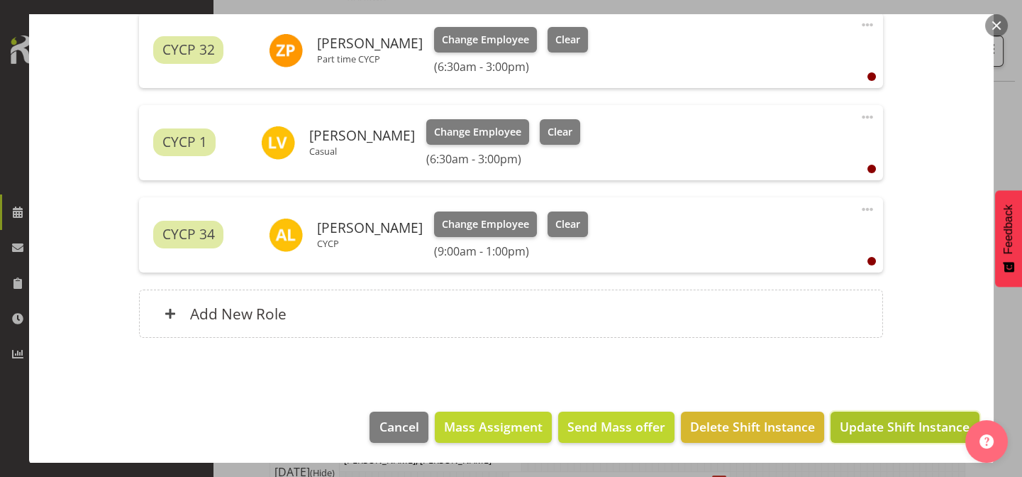
click at [938, 424] on span "Update Shift Instance" at bounding box center [905, 426] width 130 height 18
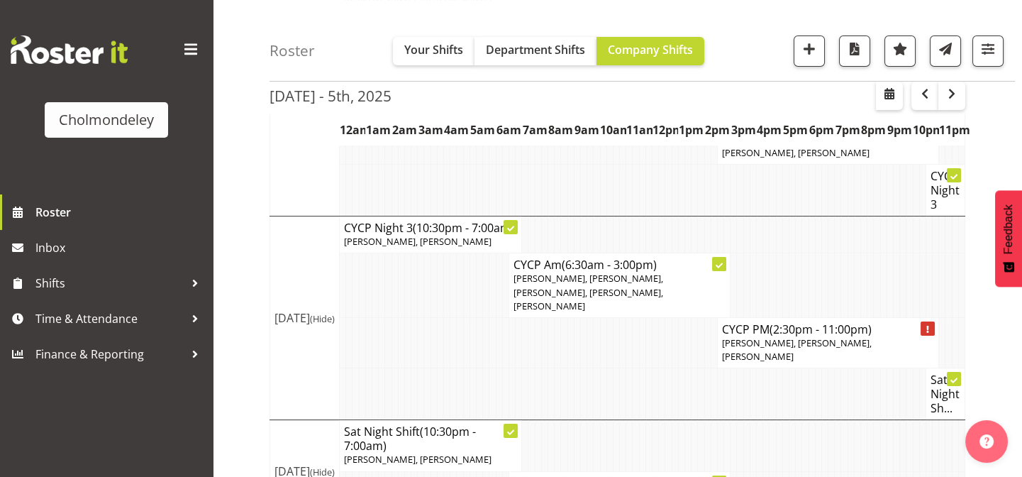
scroll to position [595, 0]
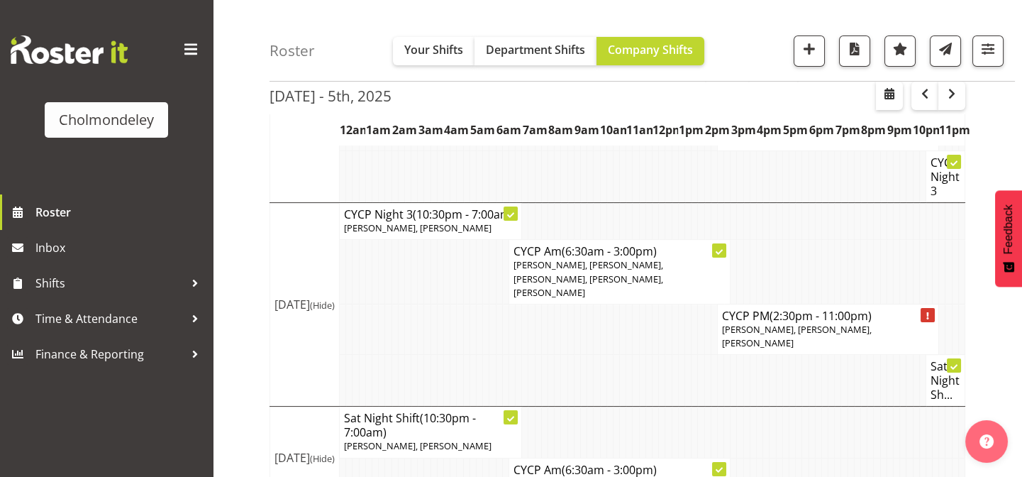
click at [1008, 344] on div "[DATE] - 5th, [DATE] - [DATE] [DATE] Day Week Fortnight Month calendar Month Ag…" at bounding box center [646, 27] width 753 height 984
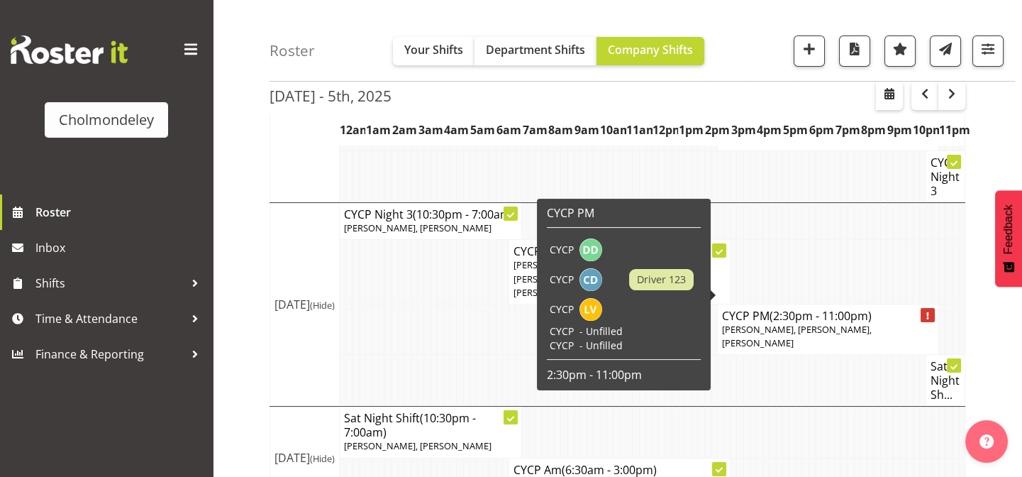
drag, startPoint x: 769, startPoint y: 289, endPoint x: 876, endPoint y: 288, distance: 107.1
click at [876, 309] on h4 "CYCP PM (2:30pm - 11:00pm)" at bounding box center [828, 316] width 212 height 14
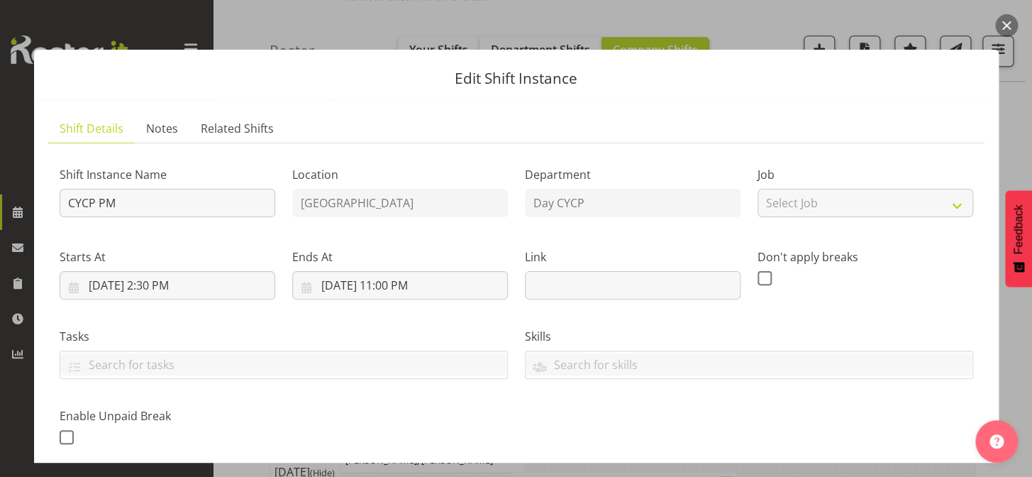
click at [998, 21] on button "button" at bounding box center [1006, 25] width 23 height 23
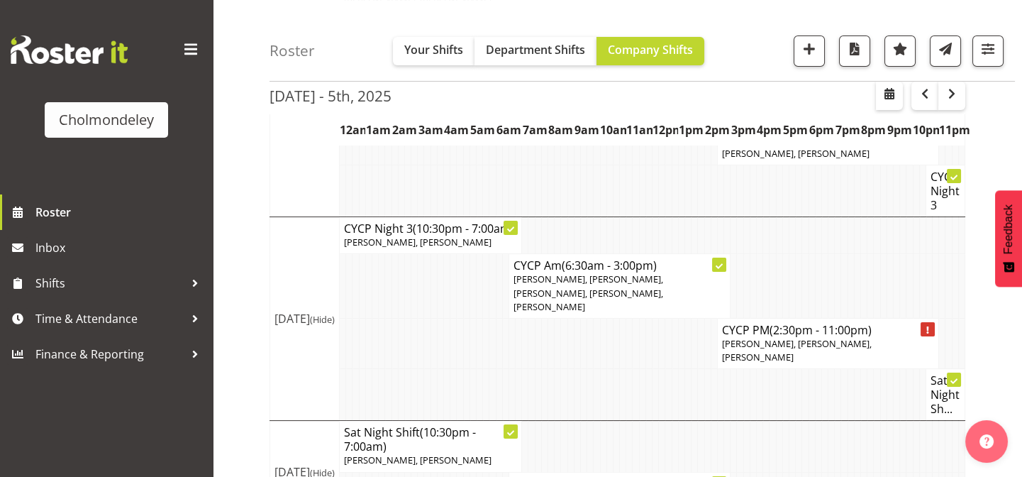
click at [987, 316] on div "[DATE] - 5th, [DATE] - [DATE] [DATE] Day Week Fortnight Month calendar Month Ag…" at bounding box center [646, 42] width 753 height 984
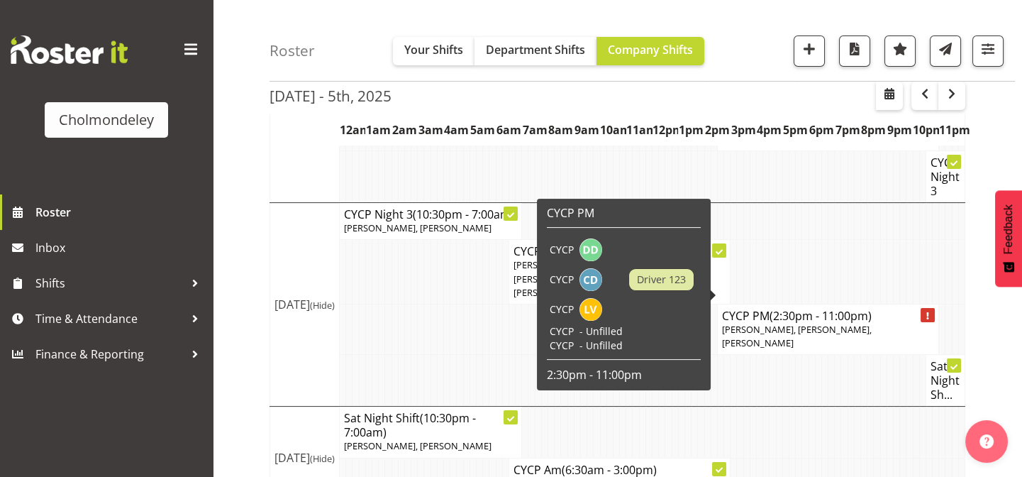
click at [931, 308] on div at bounding box center [928, 315] width 14 height 14
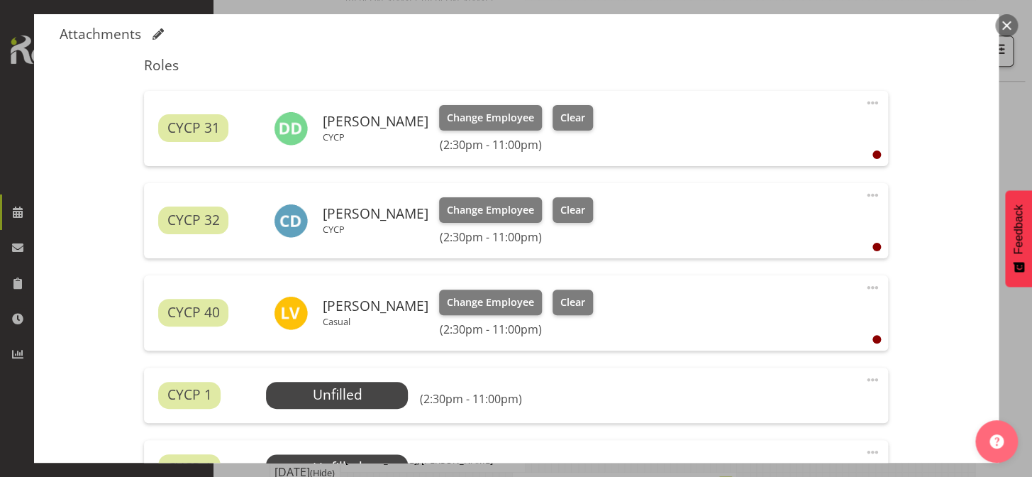
scroll to position [450, 0]
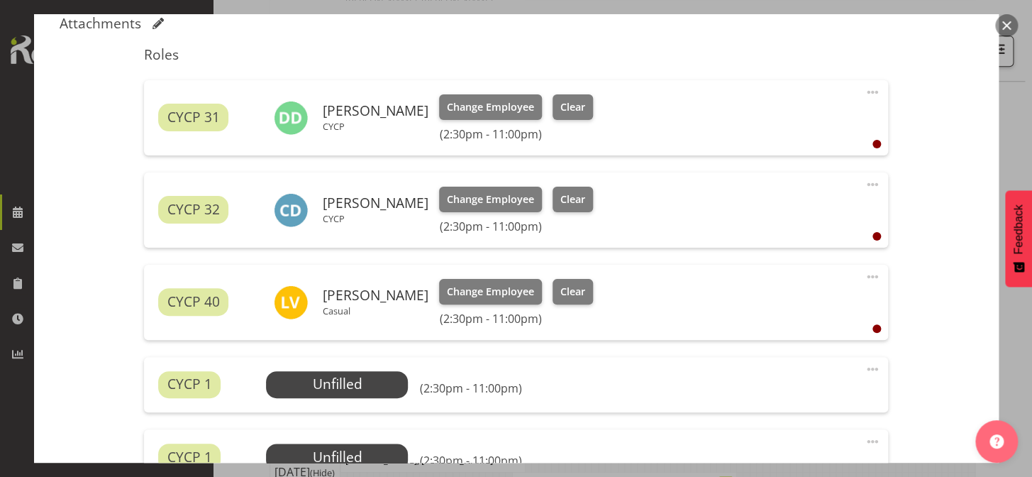
click at [864, 367] on span at bounding box center [872, 368] width 17 height 17
click at [795, 404] on link "Edit" at bounding box center [813, 400] width 136 height 26
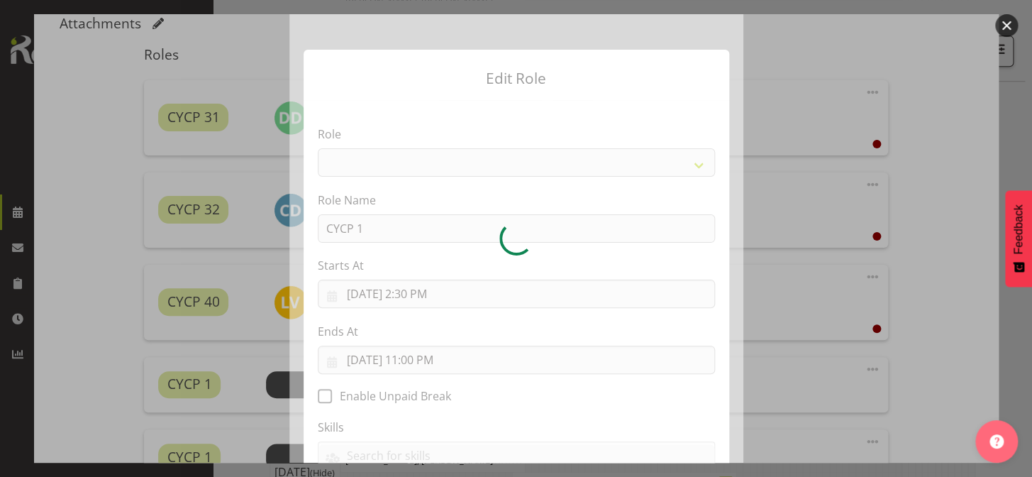
select select "206"
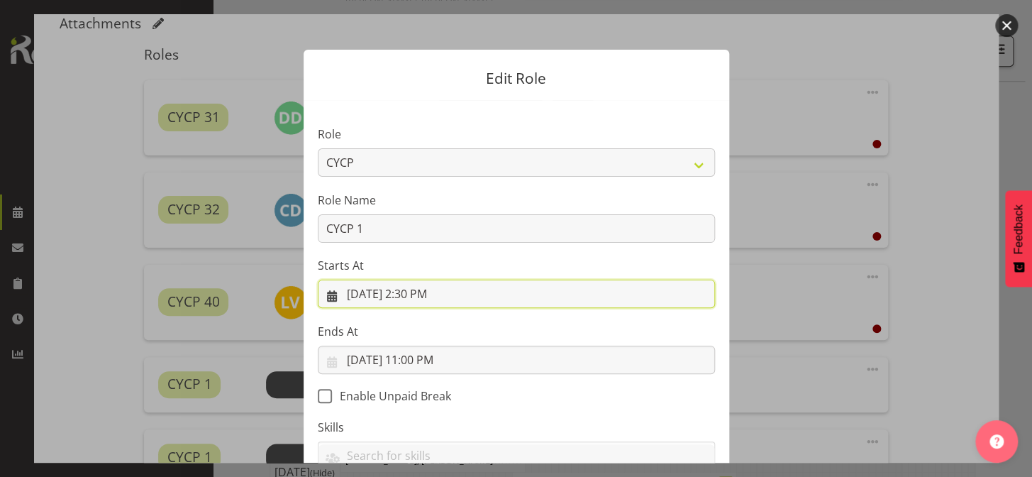
click at [419, 293] on input "10/4/2025, 2:30 PM" at bounding box center [516, 294] width 397 height 28
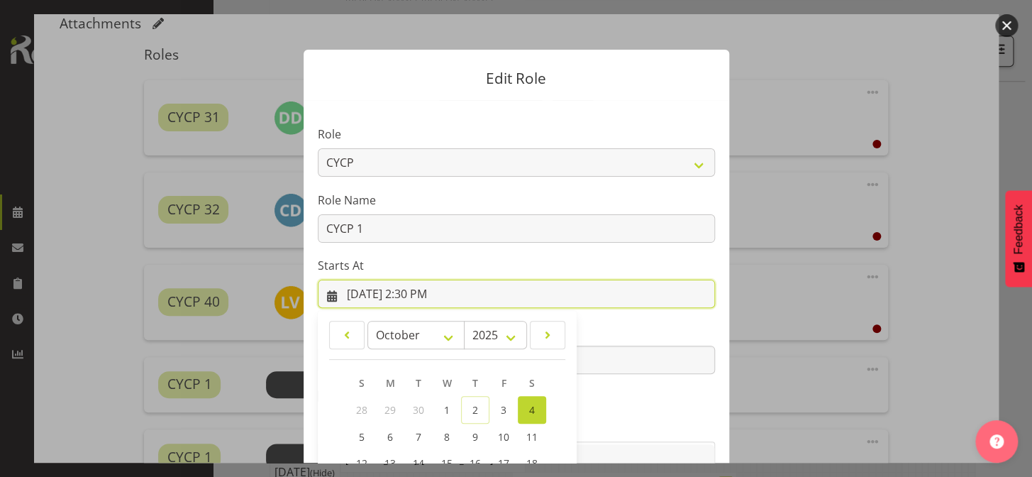
scroll to position [170, 0]
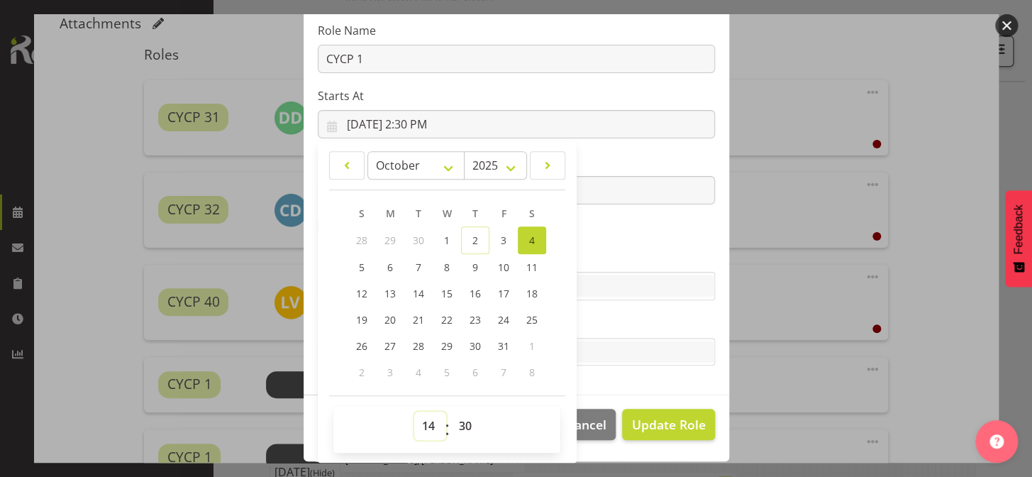
click at [426, 430] on select "00 01 02 03 04 05 06 07 08 09 10 11 12 13 14 15 16 17 18 19 20 21 22 23" at bounding box center [430, 425] width 32 height 28
select select "17"
click at [414, 411] on select "00 01 02 03 04 05 06 07 08 09 10 11 12 13 14 15 16 17 18 19 20 21 22 23" at bounding box center [430, 425] width 32 height 28
type input "10/4/2025, 5:30 PM"
click at [453, 421] on select "00 01 02 03 04 05 06 07 08 09 10 11 12 13 14 15 16 17 18 19 20 21 22 23 24 25 2…" at bounding box center [467, 425] width 32 height 28
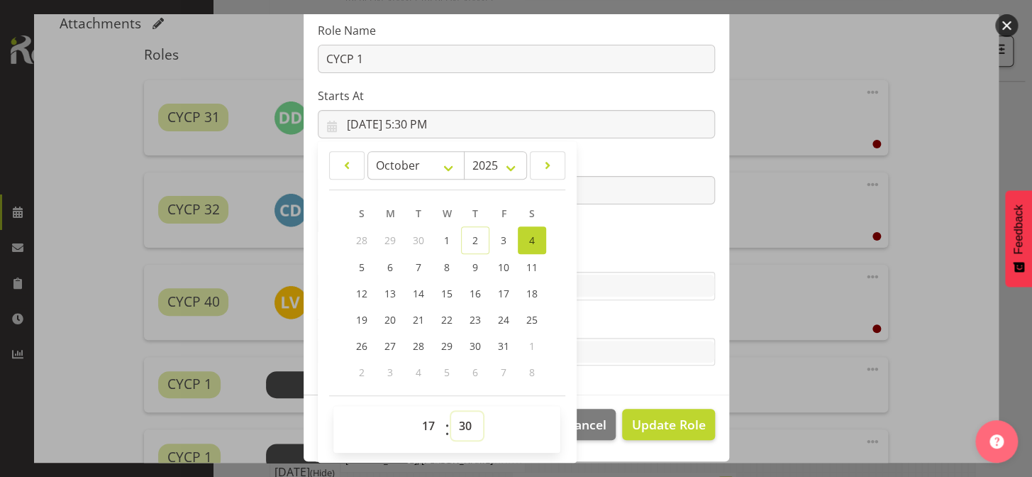
select select "0"
click at [451, 411] on select "00 01 02 03 04 05 06 07 08 09 10 11 12 13 14 15 16 17 18 19 20 21 22 23 24 25 2…" at bounding box center [467, 425] width 32 height 28
type input "10/4/2025, 5:00 PM"
click at [616, 260] on label "Skills" at bounding box center [516, 257] width 397 height 17
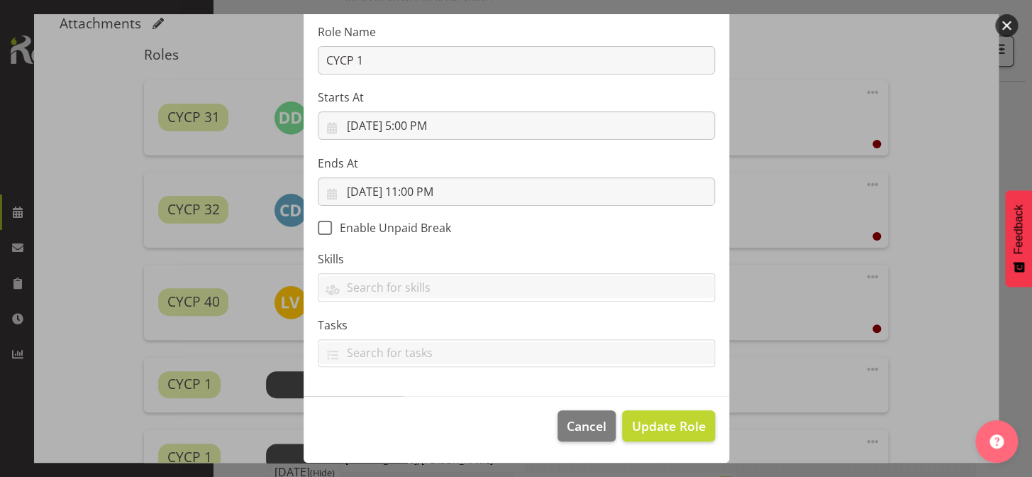
scroll to position [167, 0]
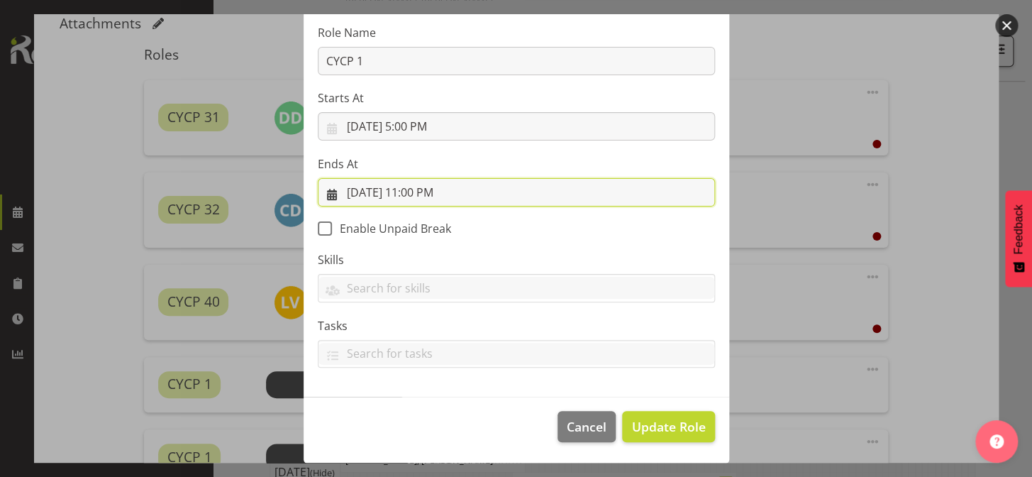
click at [417, 199] on input "10/4/2025, 11:00 PM" at bounding box center [516, 192] width 397 height 28
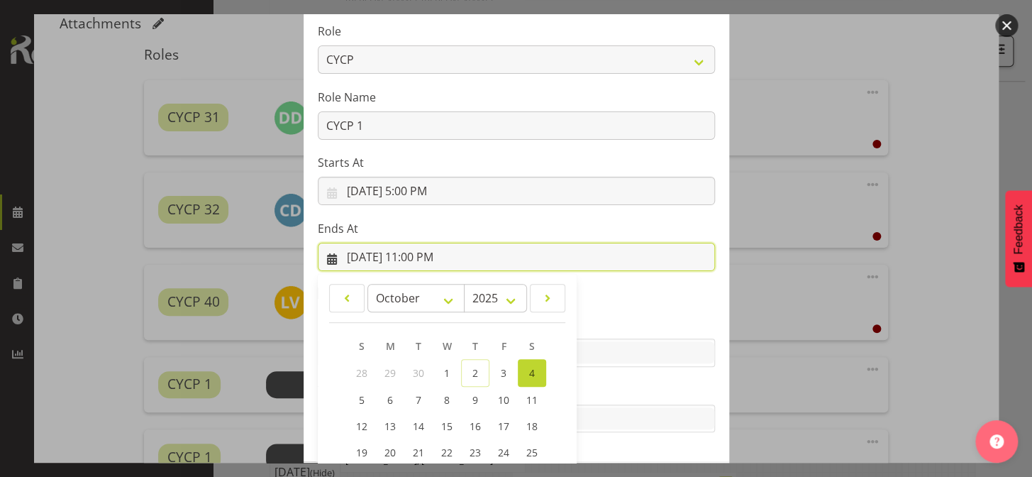
scroll to position [235, 0]
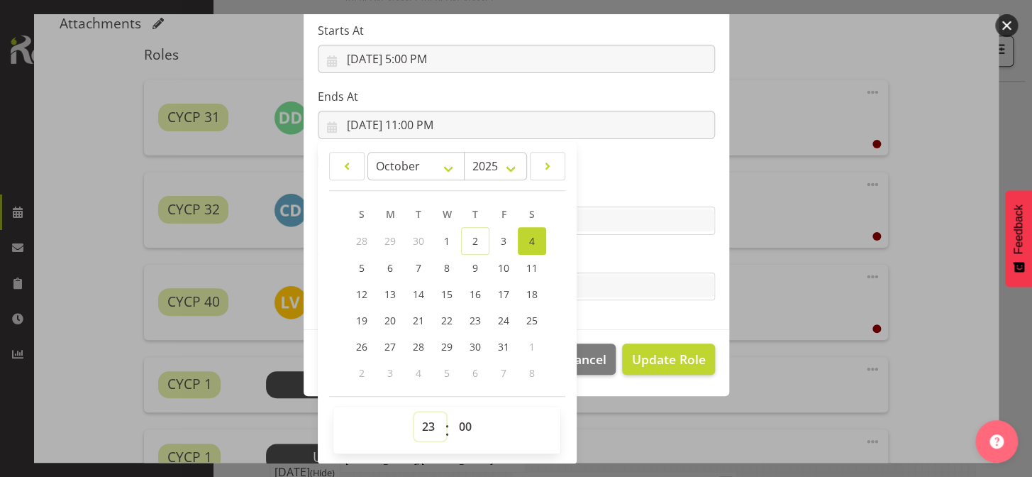
click at [418, 427] on select "00 01 02 03 04 05 06 07 08 09 10 11 12 13 14 15 16 17 18 19 20 21 22 23" at bounding box center [430, 426] width 32 height 28
select select "21"
click at [414, 412] on select "00 01 02 03 04 05 06 07 08 09 10 11 12 13 14 15 16 17 18 19 20 21 22 23" at bounding box center [430, 426] width 32 height 28
type input "10/4/2025, 9:00 PM"
click at [455, 422] on select "00 01 02 03 04 05 06 07 08 09 10 11 12 13 14 15 16 17 18 19 20 21 22 23 24 25 2…" at bounding box center [467, 426] width 32 height 28
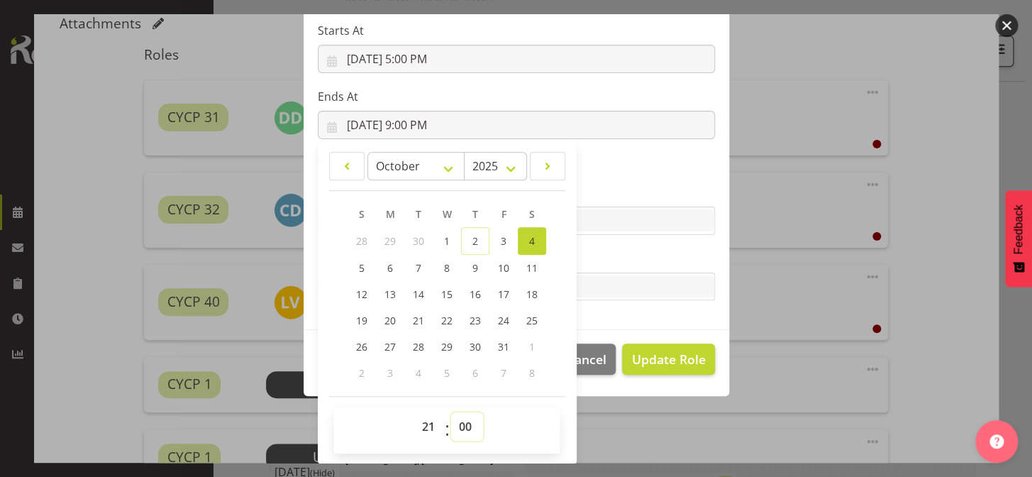
select select "30"
click at [451, 412] on select "00 01 02 03 04 05 06 07 08 09 10 11 12 13 14 15 16 17 18 19 20 21 22 23 24 25 2…" at bounding box center [467, 426] width 32 height 28
type input "10/4/2025, 9:30 PM"
click at [604, 188] on label "Skills" at bounding box center [516, 192] width 397 height 17
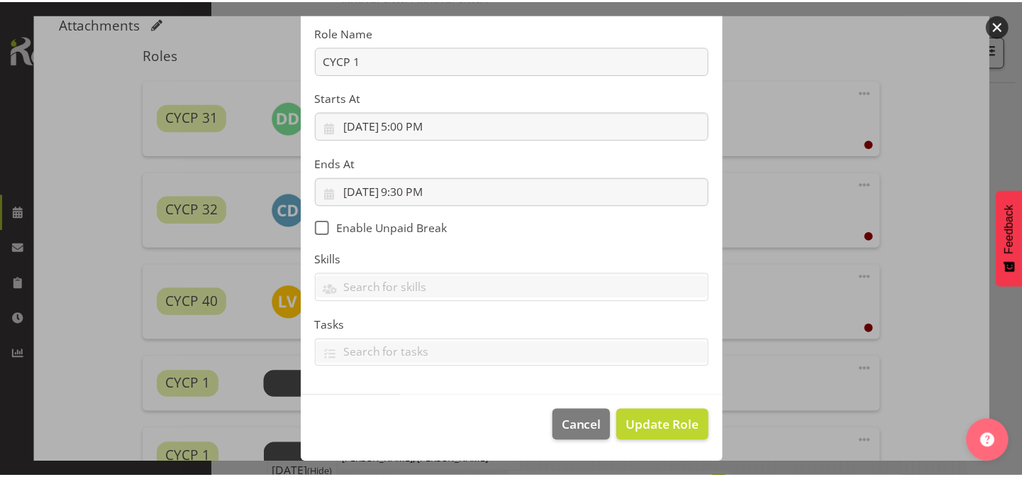
scroll to position [167, 0]
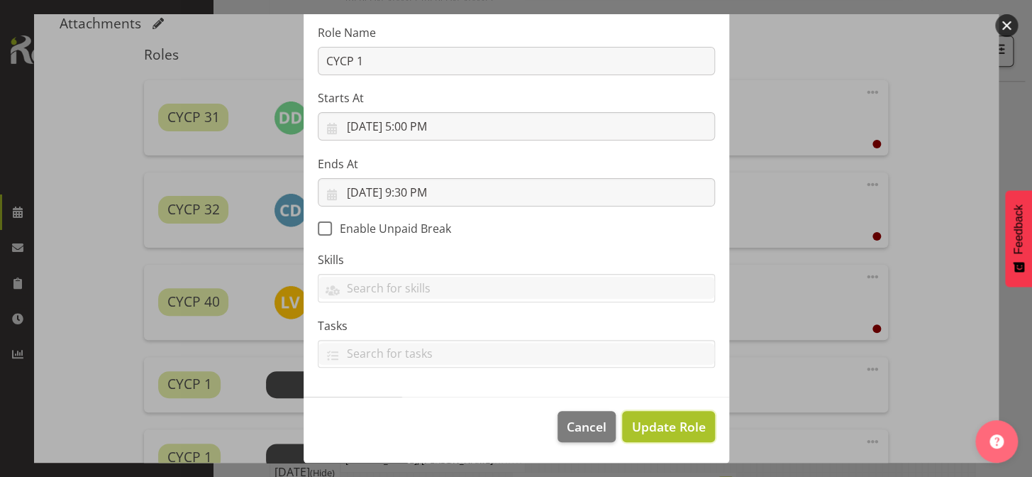
click at [660, 426] on span "Update Role" at bounding box center [668, 426] width 74 height 18
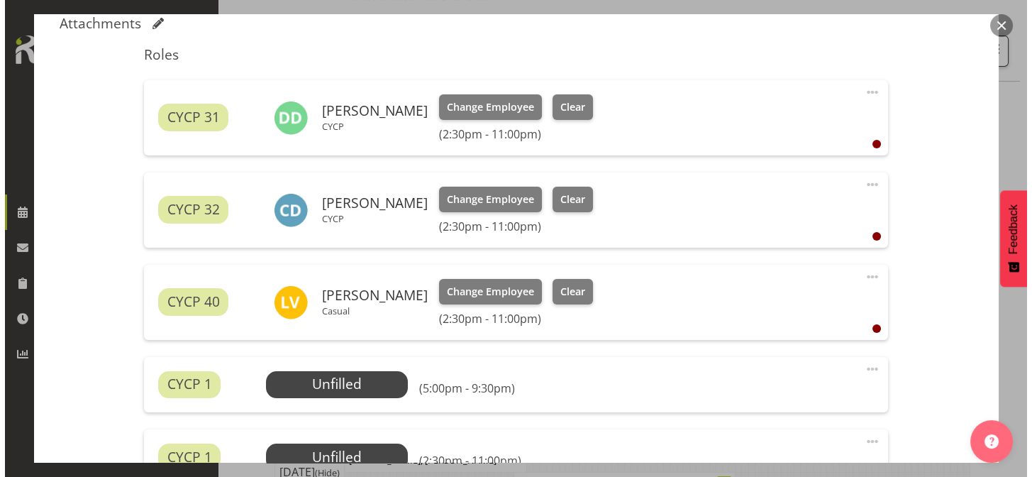
scroll to position [644, 0]
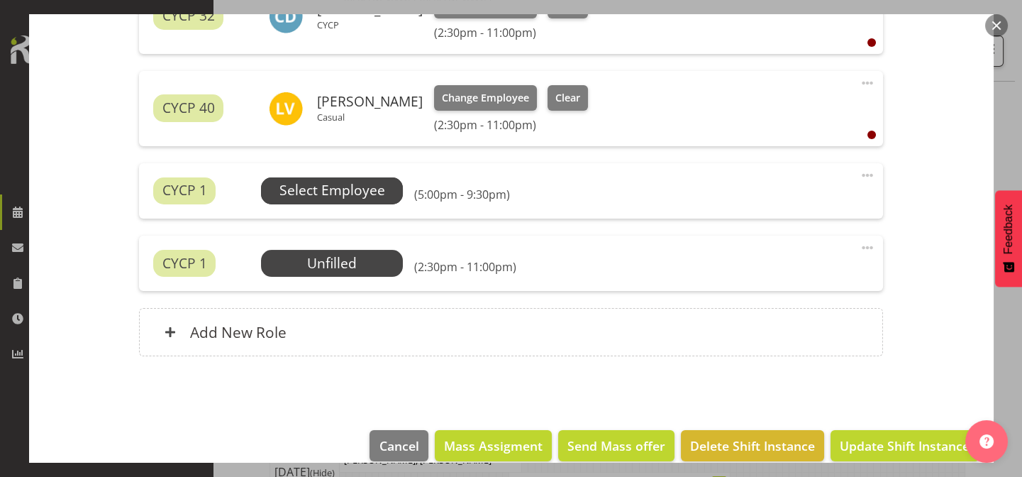
click at [339, 189] on span "Select Employee" at bounding box center [333, 190] width 106 height 21
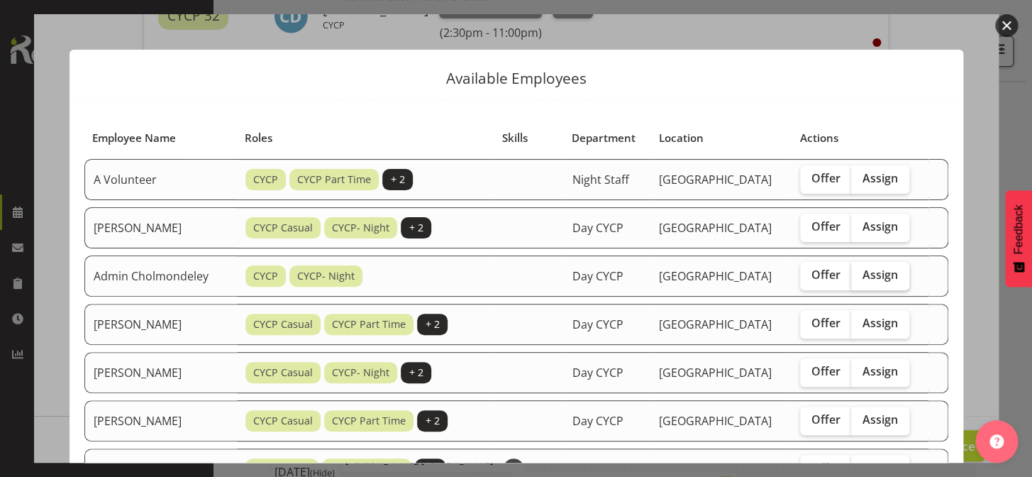
click at [872, 272] on span "Assign" at bounding box center [880, 274] width 35 height 14
click at [861, 272] on input "Assign" at bounding box center [855, 274] width 9 height 9
checkbox input "true"
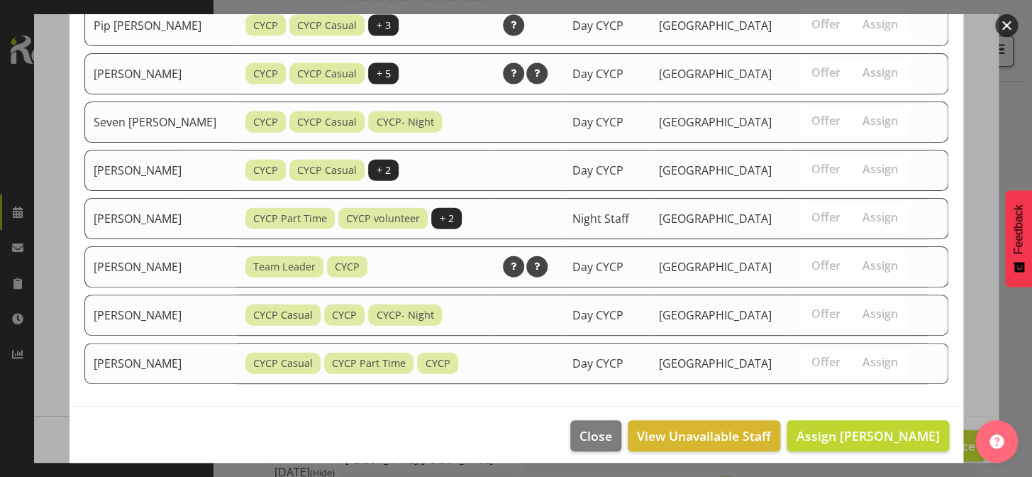
scroll to position [1317, 0]
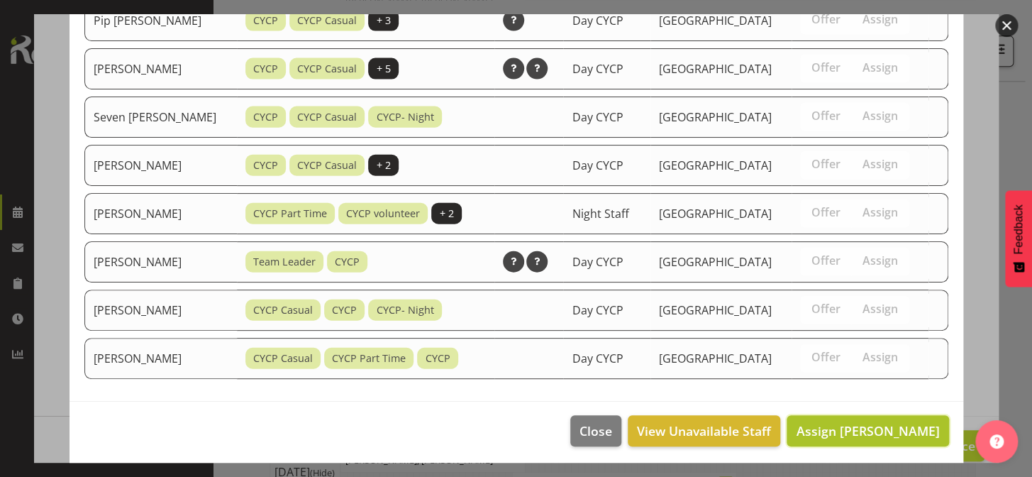
click at [865, 426] on span "Assign Admin Cholmondeley" at bounding box center [867, 430] width 143 height 17
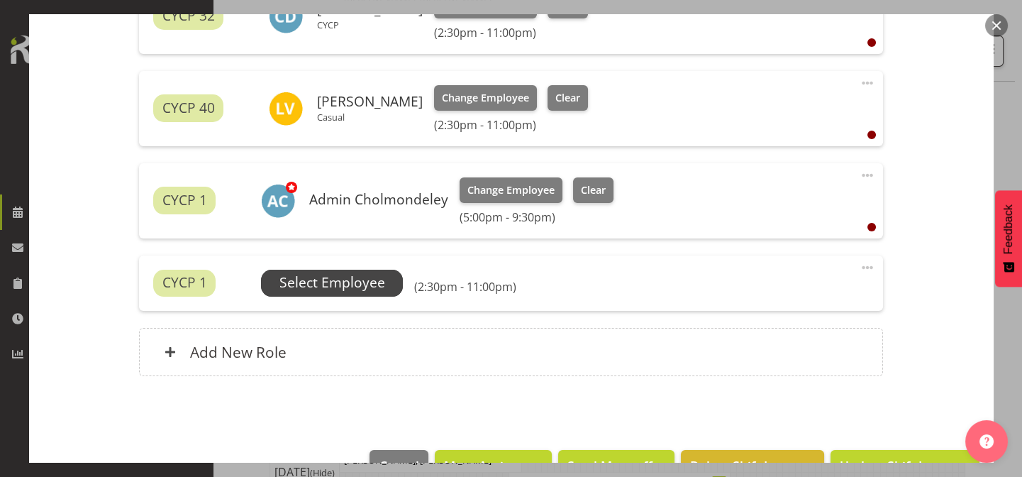
click at [373, 279] on span "Select Employee" at bounding box center [333, 282] width 106 height 21
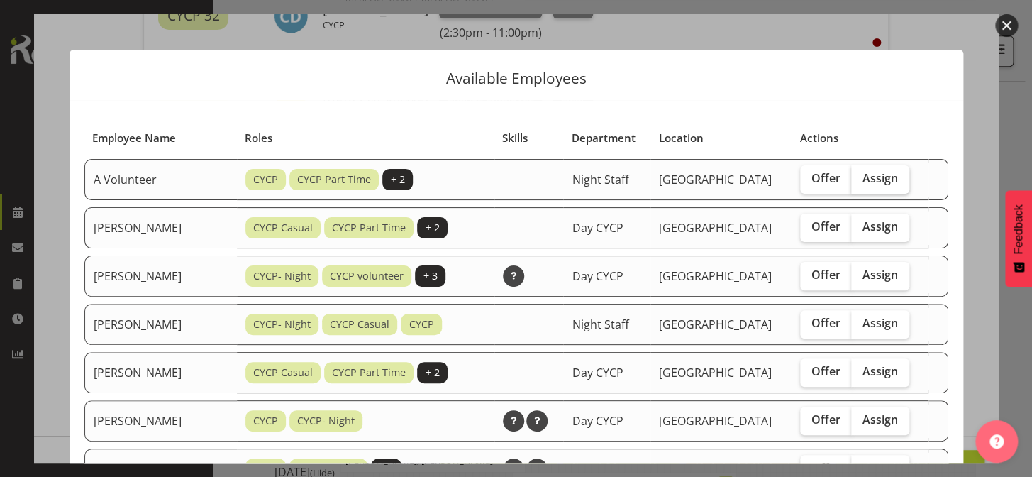
click at [880, 177] on span "Assign" at bounding box center [880, 178] width 35 height 14
click at [861, 177] on input "Assign" at bounding box center [855, 178] width 9 height 9
checkbox input "true"
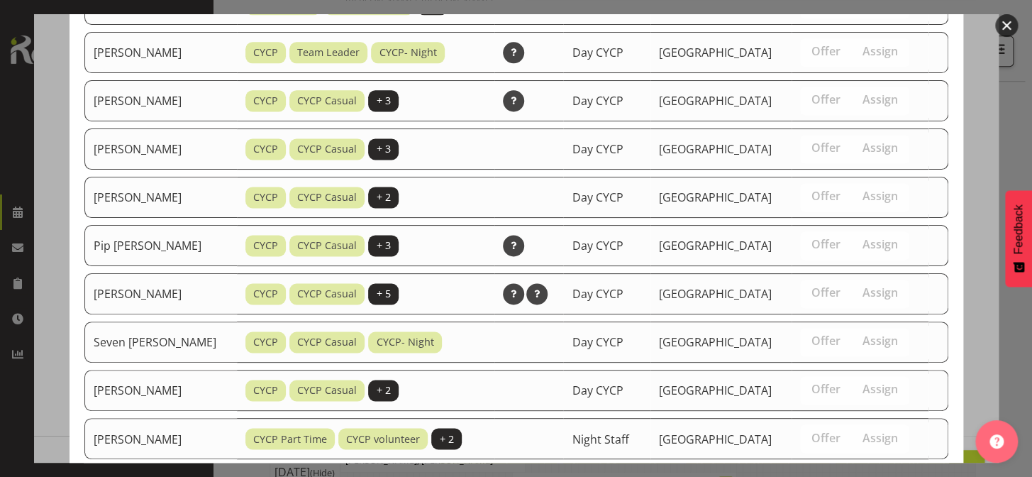
scroll to position [932, 0]
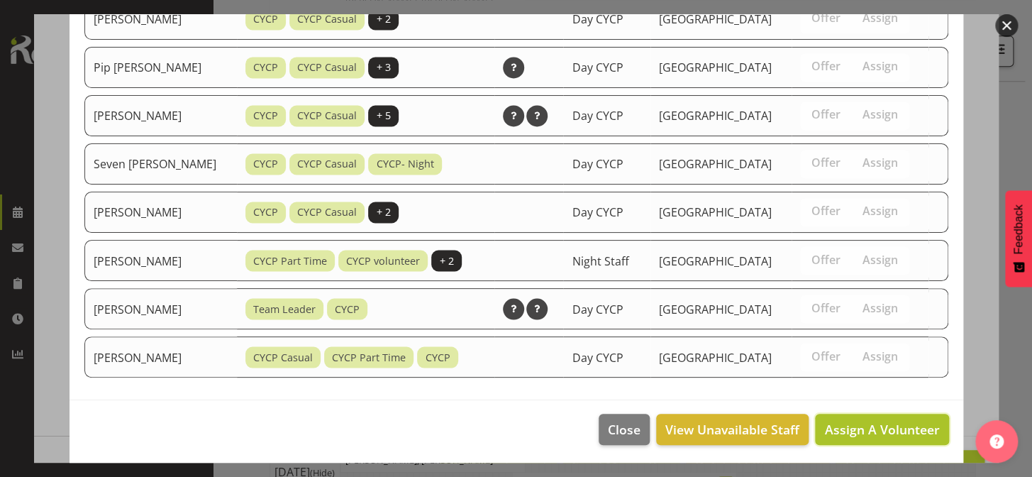
click at [882, 427] on span "Assign A Volunteer" at bounding box center [881, 429] width 115 height 17
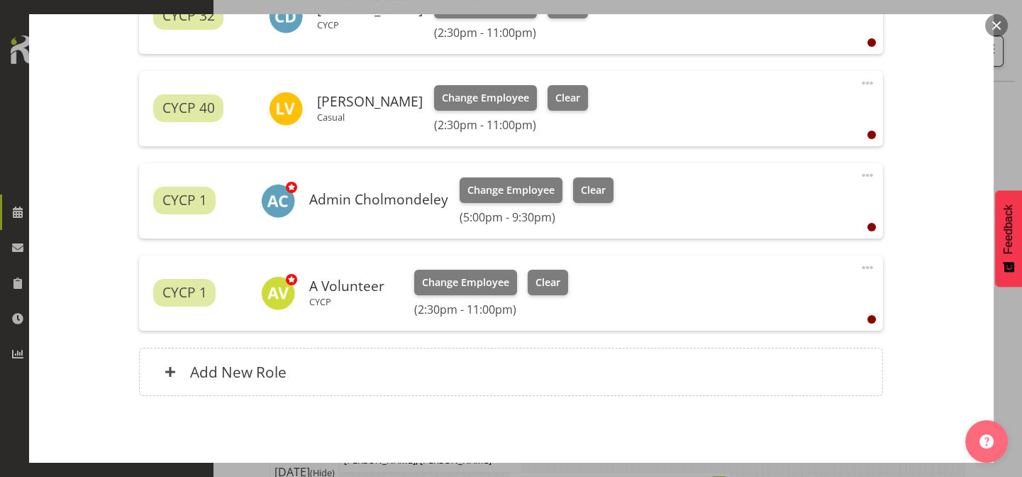
click at [859, 265] on span at bounding box center [867, 267] width 17 height 17
click at [772, 304] on link "Edit" at bounding box center [808, 299] width 136 height 26
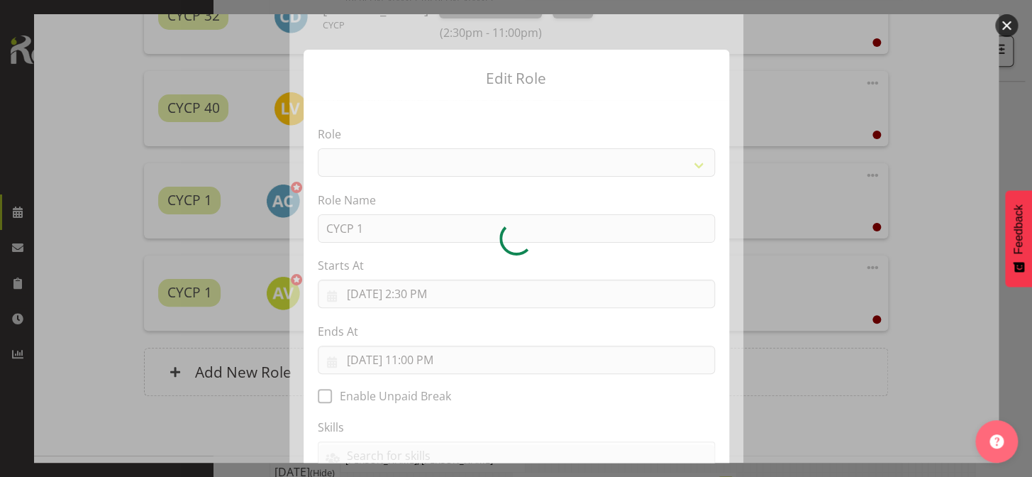
select select "206"
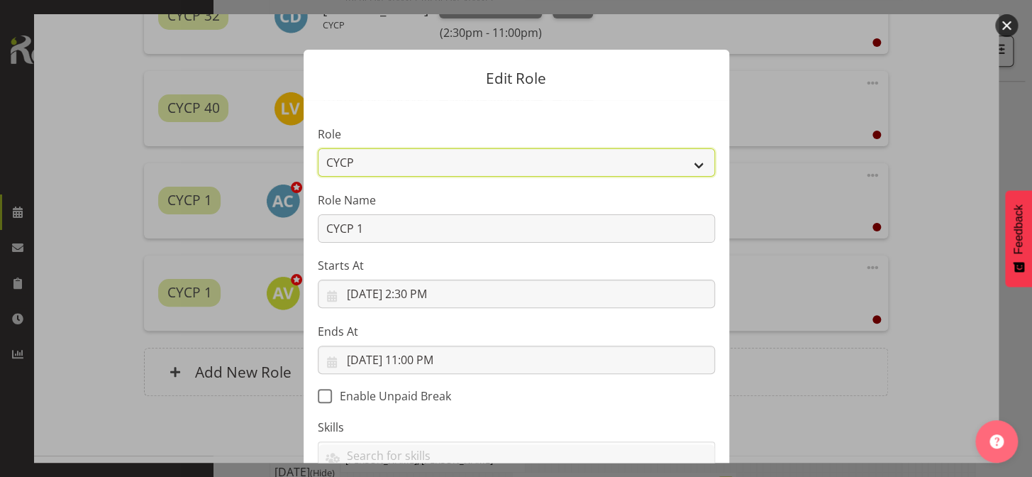
click at [687, 162] on select "Awhi Team CYCP CYCP Casual CYCP Part Time CYCP volunteer CYCP- Night Education …" at bounding box center [516, 162] width 397 height 28
click at [318, 148] on select "Awhi Team CYCP CYCP Casual CYCP Part Time CYCP volunteer CYCP- Night Education …" at bounding box center [516, 162] width 397 height 28
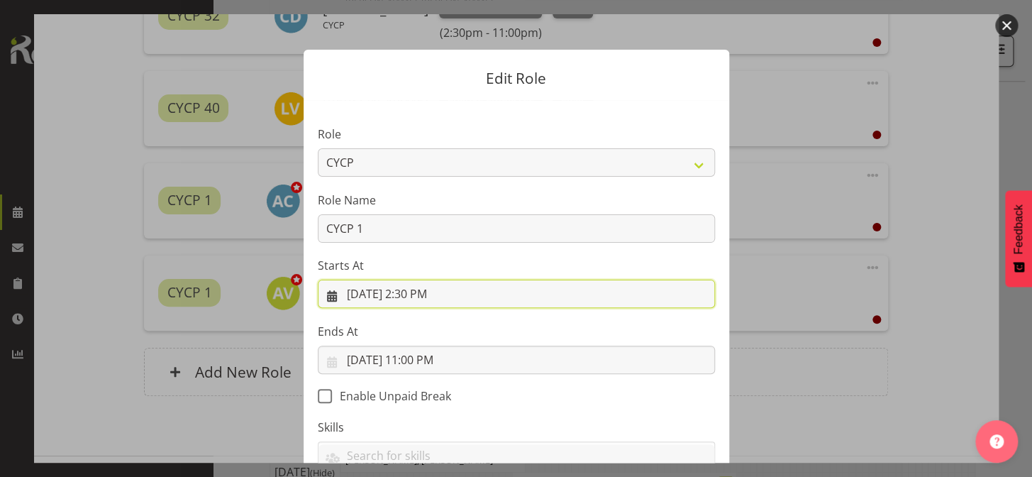
click at [441, 299] on input "10/4/2025, 2:30 PM" at bounding box center [516, 294] width 397 height 28
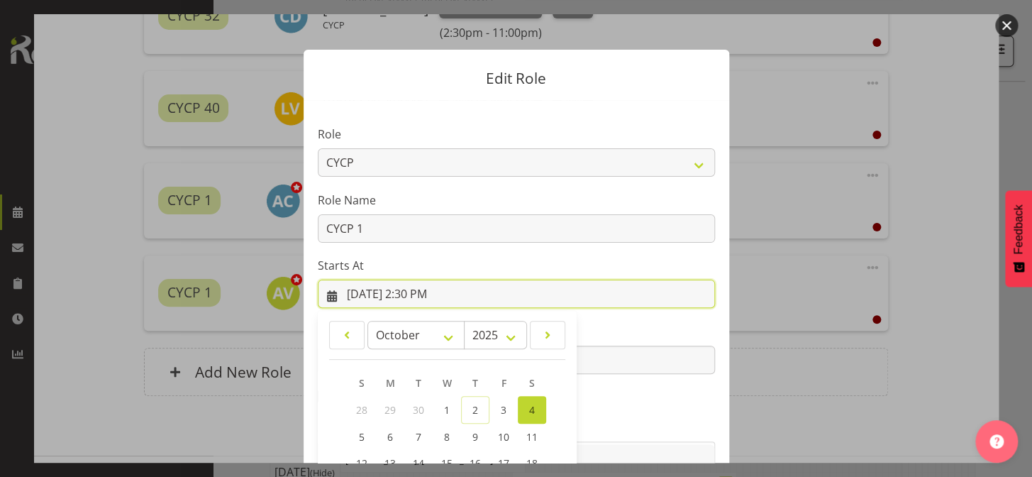
scroll to position [170, 0]
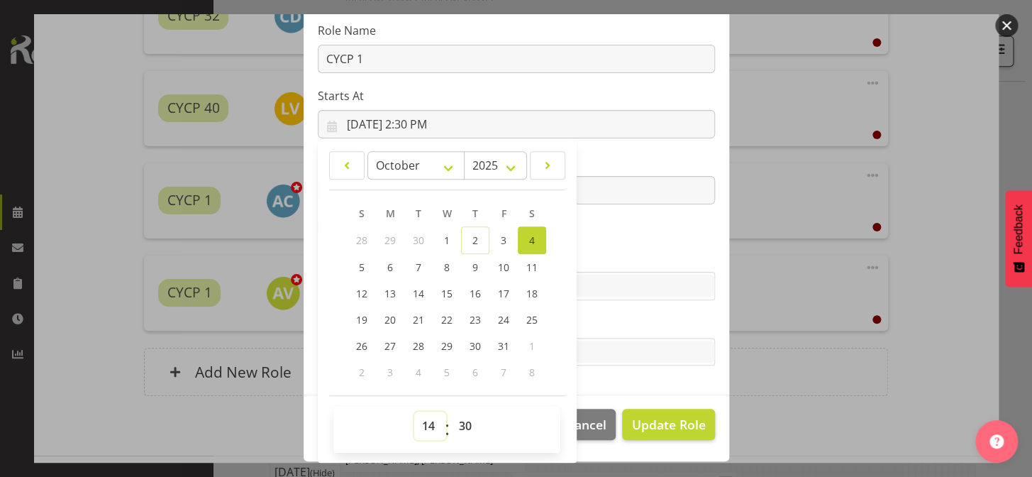
click at [419, 428] on select "00 01 02 03 04 05 06 07 08 09 10 11 12 13 14 15 16 17 18 19 20 21 22 23" at bounding box center [430, 425] width 32 height 28
select select "17"
click at [414, 411] on select "00 01 02 03 04 05 06 07 08 09 10 11 12 13 14 15 16 17 18 19 20 21 22 23" at bounding box center [430, 425] width 32 height 28
type input "10/4/2025, 5:30 PM"
click at [458, 428] on select "00 01 02 03 04 05 06 07 08 09 10 11 12 13 14 15 16 17 18 19 20 21 22 23 24 25 2…" at bounding box center [467, 425] width 32 height 28
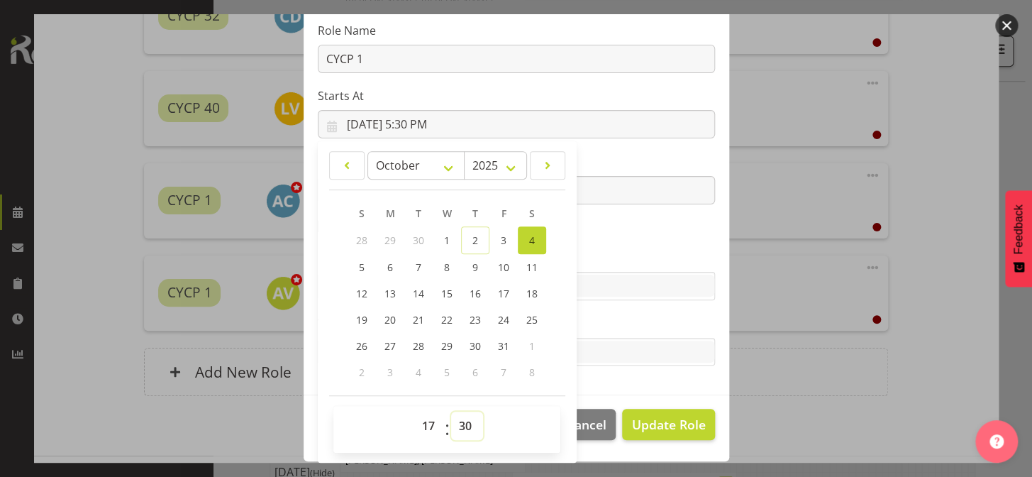
select select "0"
click at [451, 411] on select "00 01 02 03 04 05 06 07 08 09 10 11 12 13 14 15 16 17 18 19 20 21 22 23 24 25 2…" at bounding box center [467, 425] width 32 height 28
type input "10/4/2025, 5:00 PM"
click at [606, 379] on section "Role Awhi Team CYCP CYCP Casual CYCP Part Time CYCP volunteer CYCP- Night Educa…" at bounding box center [517, 162] width 426 height 464
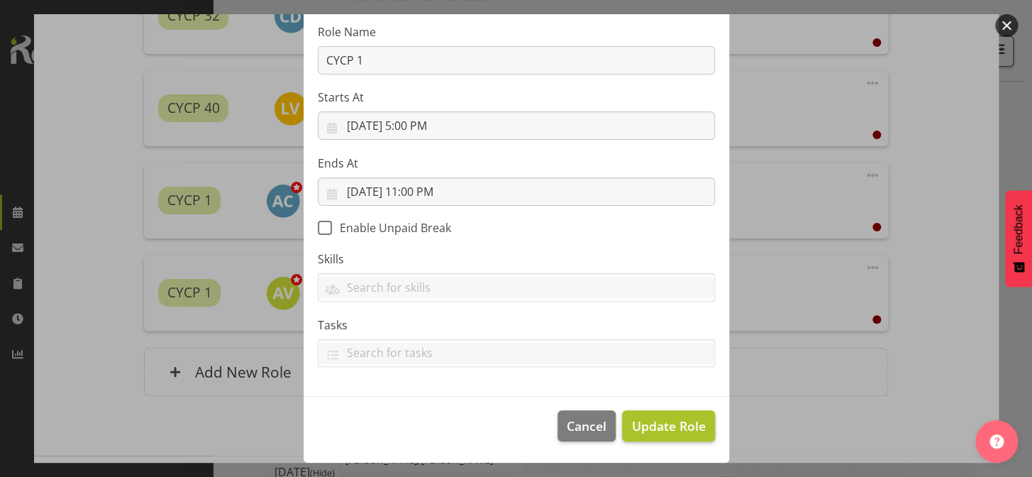
scroll to position [167, 0]
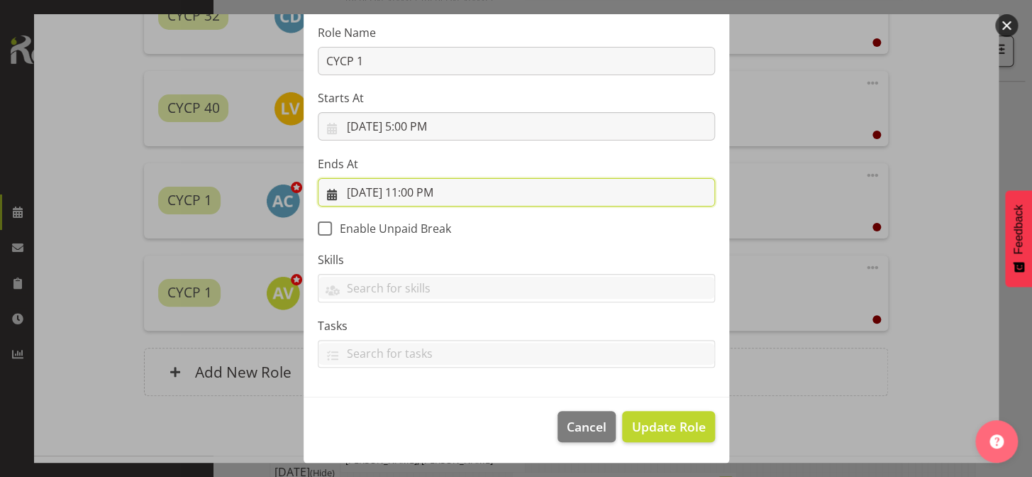
click at [426, 194] on input "10/4/2025, 11:00 PM" at bounding box center [516, 192] width 397 height 28
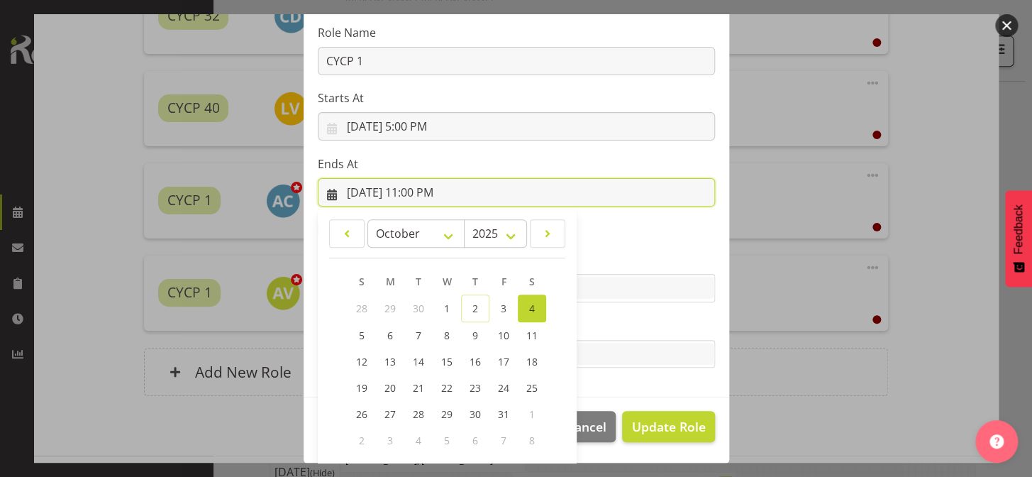
scroll to position [235, 0]
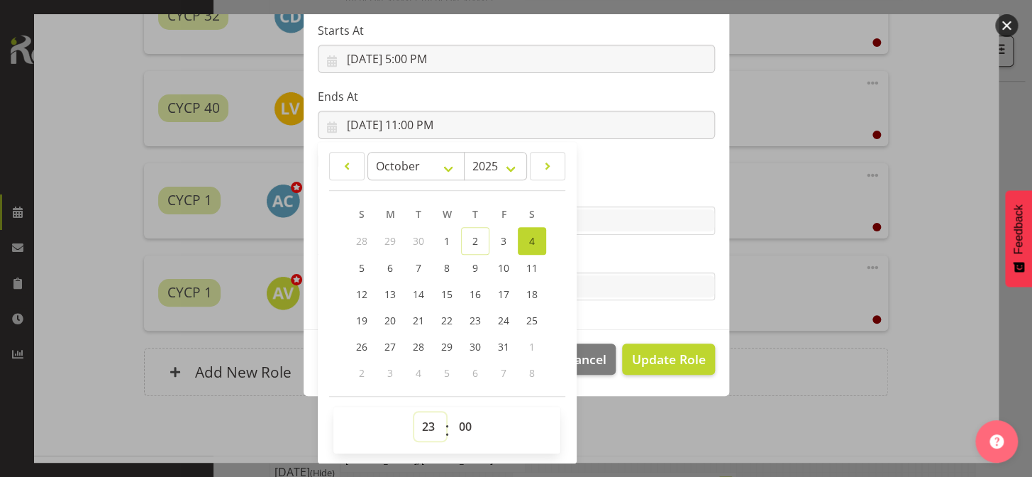
click at [426, 428] on select "00 01 02 03 04 05 06 07 08 09 10 11 12 13 14 15 16 17 18 19 20 21 22 23" at bounding box center [430, 426] width 32 height 28
select select "21"
click at [414, 412] on select "00 01 02 03 04 05 06 07 08 09 10 11 12 13 14 15 16 17 18 19 20 21 22 23" at bounding box center [430, 426] width 32 height 28
type input "10/4/2025, 9:00 PM"
click at [460, 428] on select "00 01 02 03 04 05 06 07 08 09 10 11 12 13 14 15 16 17 18 19 20 21 22 23 24 25 2…" at bounding box center [467, 426] width 32 height 28
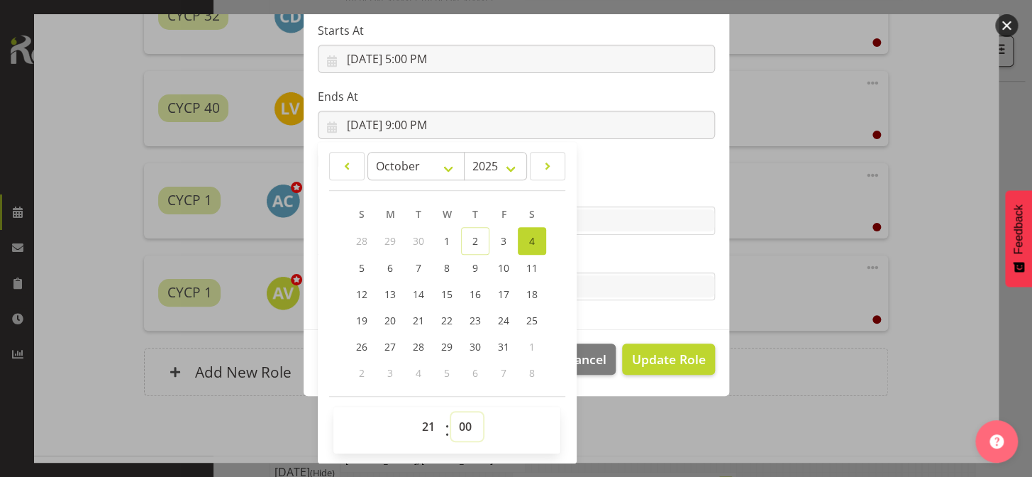
select select "30"
click at [451, 412] on select "00 01 02 03 04 05 06 07 08 09 10 11 12 13 14 15 16 17 18 19 20 21 22 23 24 25 2…" at bounding box center [467, 426] width 32 height 28
type input "10/4/2025, 9:30 PM"
click at [612, 311] on section "Role Awhi Team CYCP CYCP Casual CYCP Part Time CYCP volunteer CYCP- Night Educa…" at bounding box center [517, 97] width 426 height 464
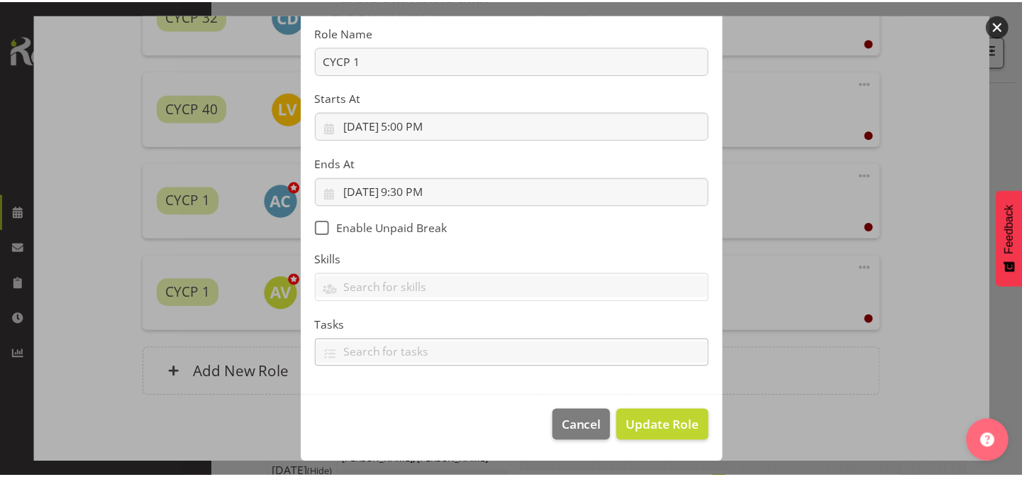
scroll to position [167, 0]
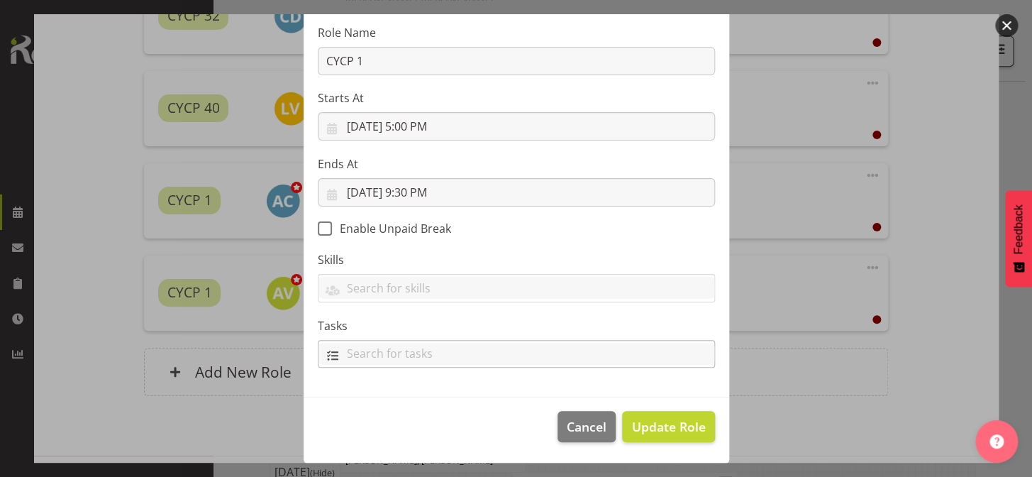
click at [646, 354] on input "text" at bounding box center [517, 354] width 396 height 22
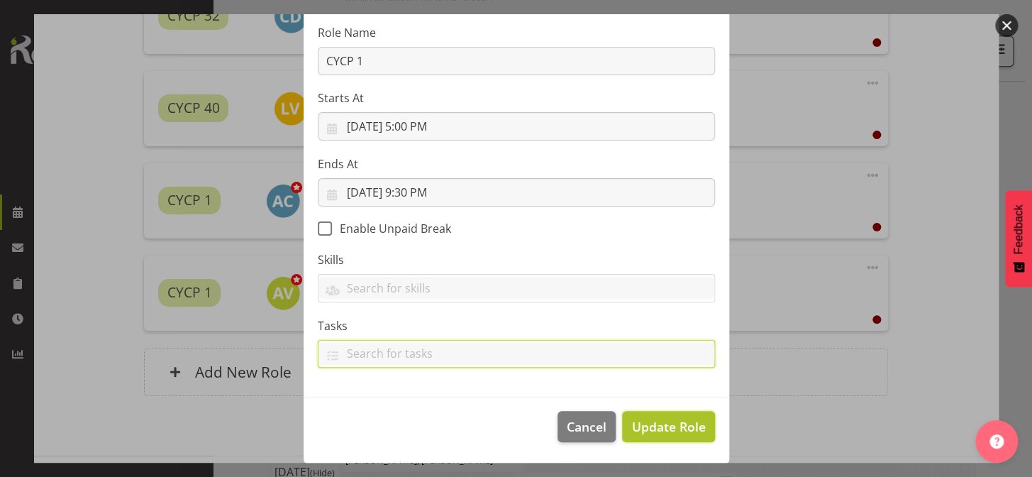
drag, startPoint x: 668, startPoint y: 414, endPoint x: 668, endPoint y: 426, distance: 12.1
click at [668, 419] on button "Update Role" at bounding box center [668, 426] width 92 height 31
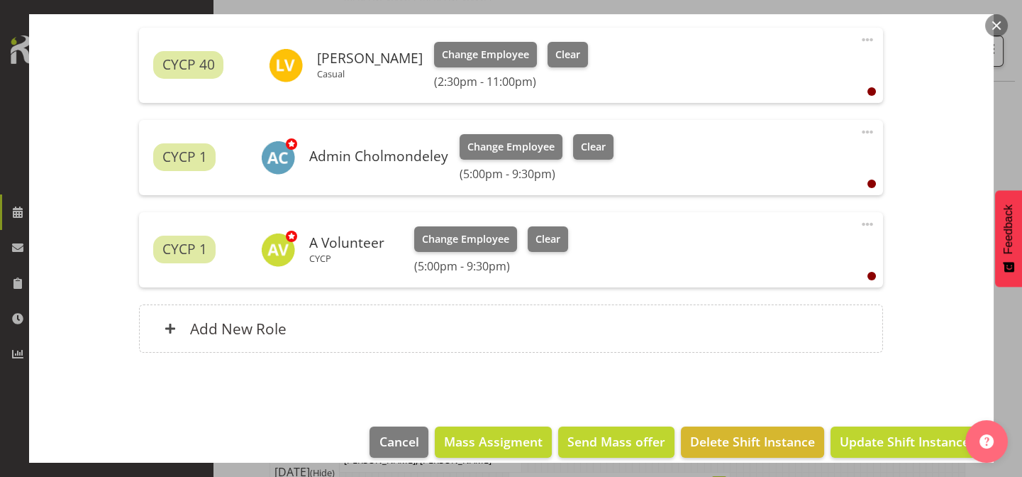
scroll to position [702, 0]
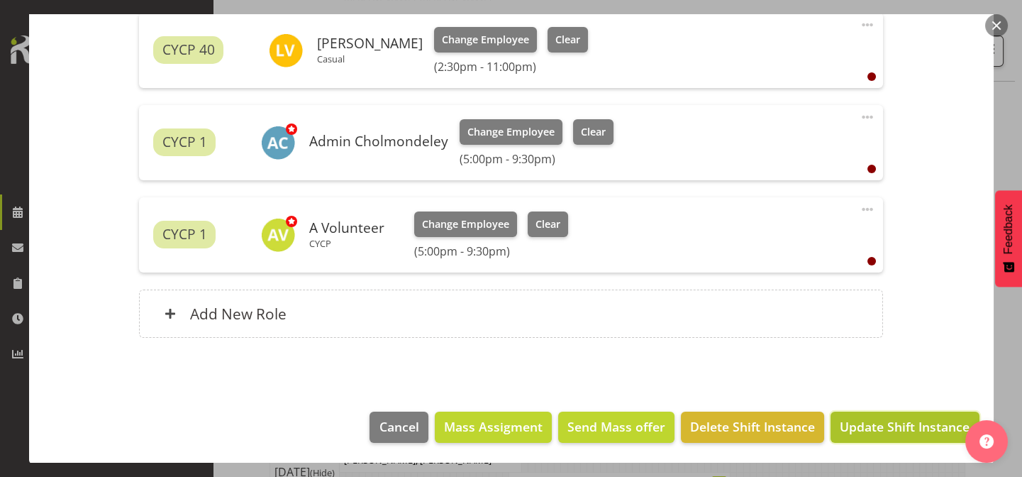
click at [919, 429] on span "Update Shift Instance" at bounding box center [905, 426] width 130 height 18
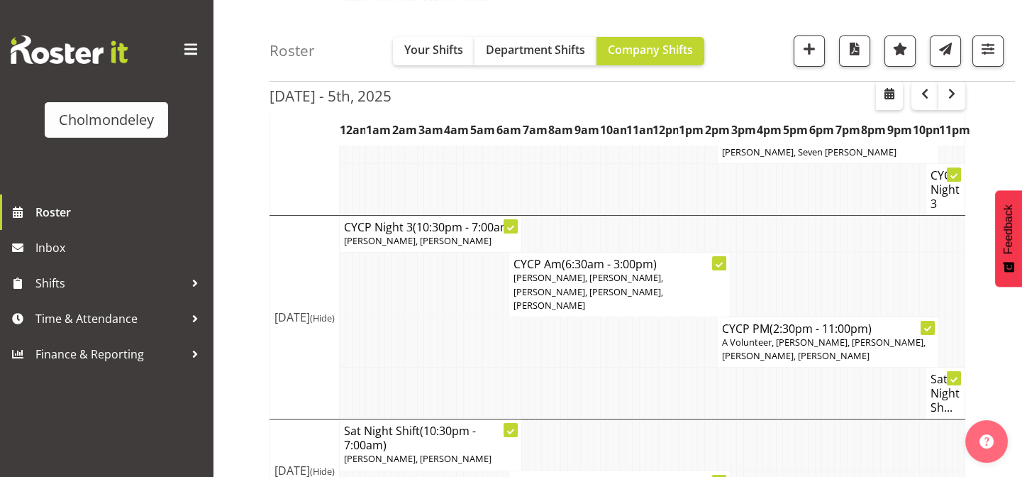
scroll to position [609, 0]
